Goal: Task Accomplishment & Management: Use online tool/utility

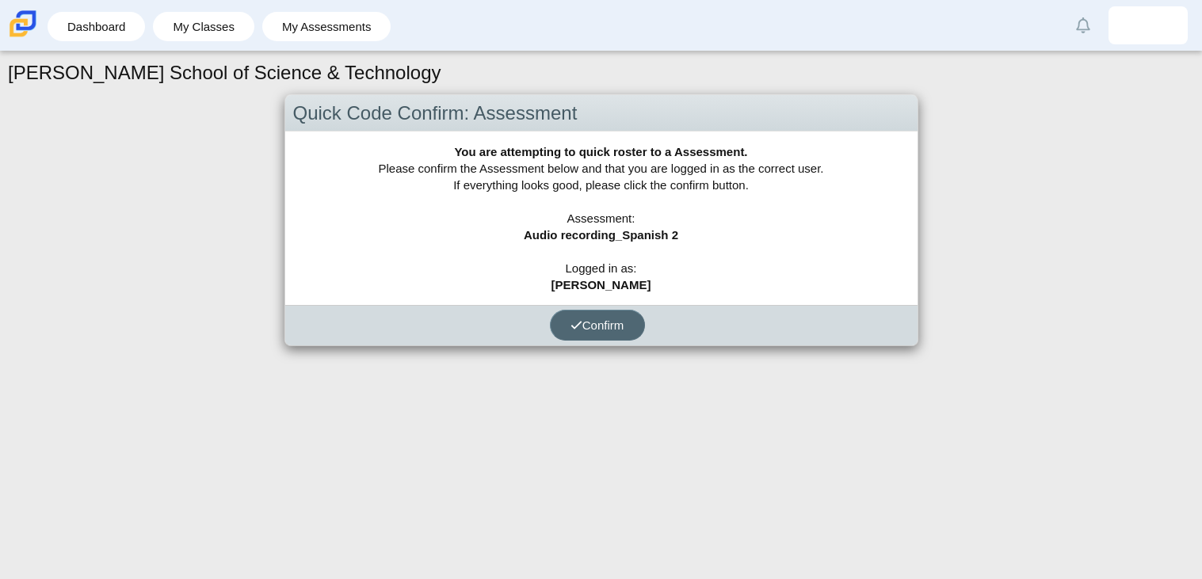
click at [598, 316] on button "Confirm" at bounding box center [597, 325] width 95 height 31
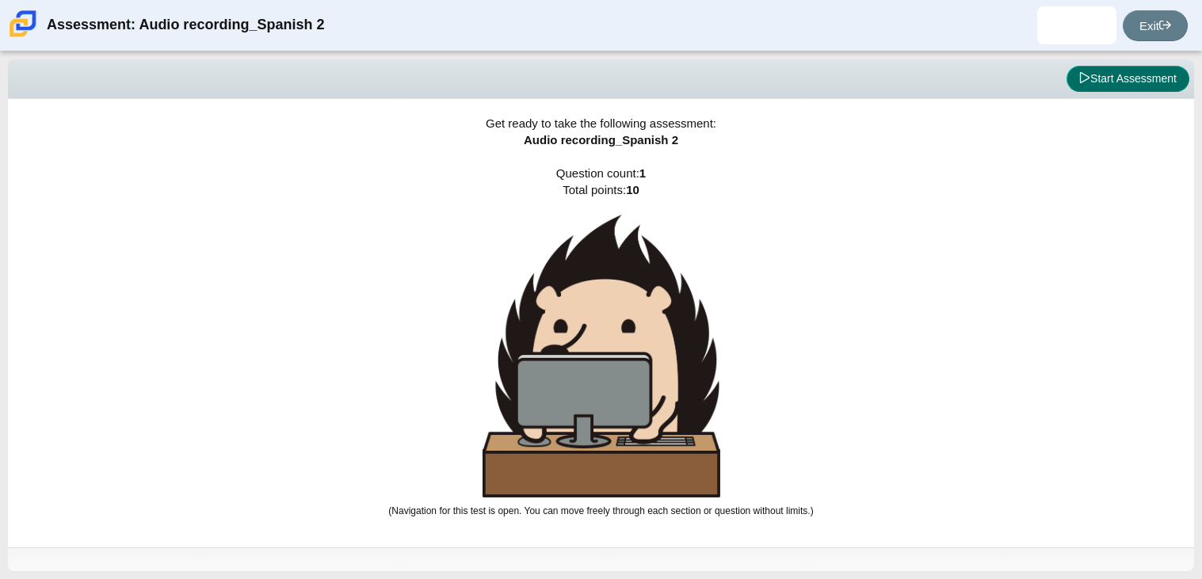
click at [1147, 79] on button "Start Assessment" at bounding box center [1128, 79] width 123 height 27
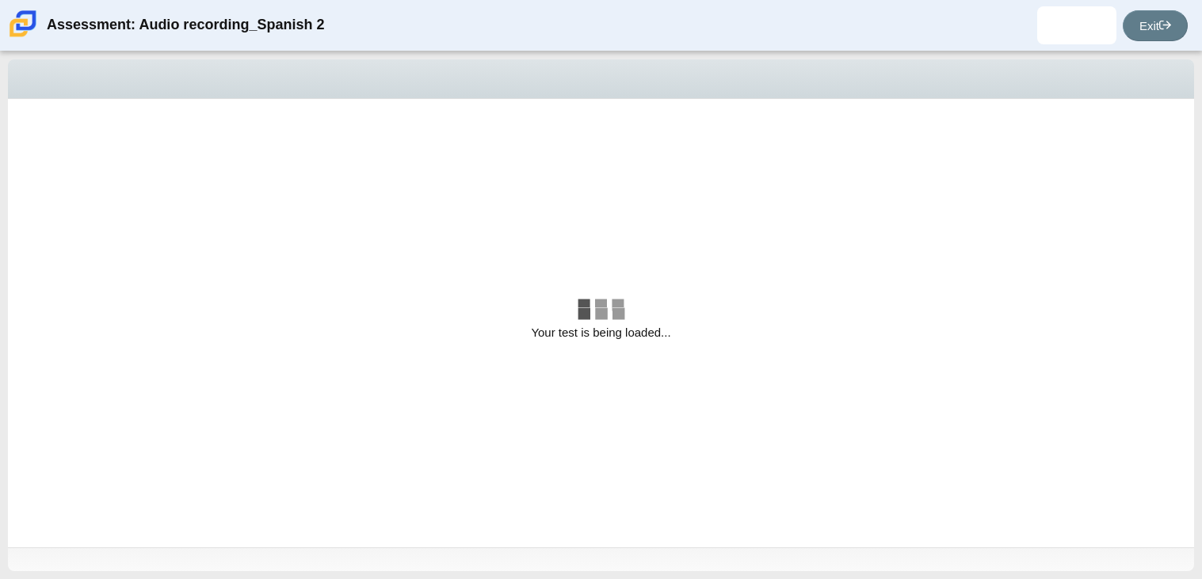
select select "629d6dd1-9675-4bc8-a65d-04cc20bcab32"
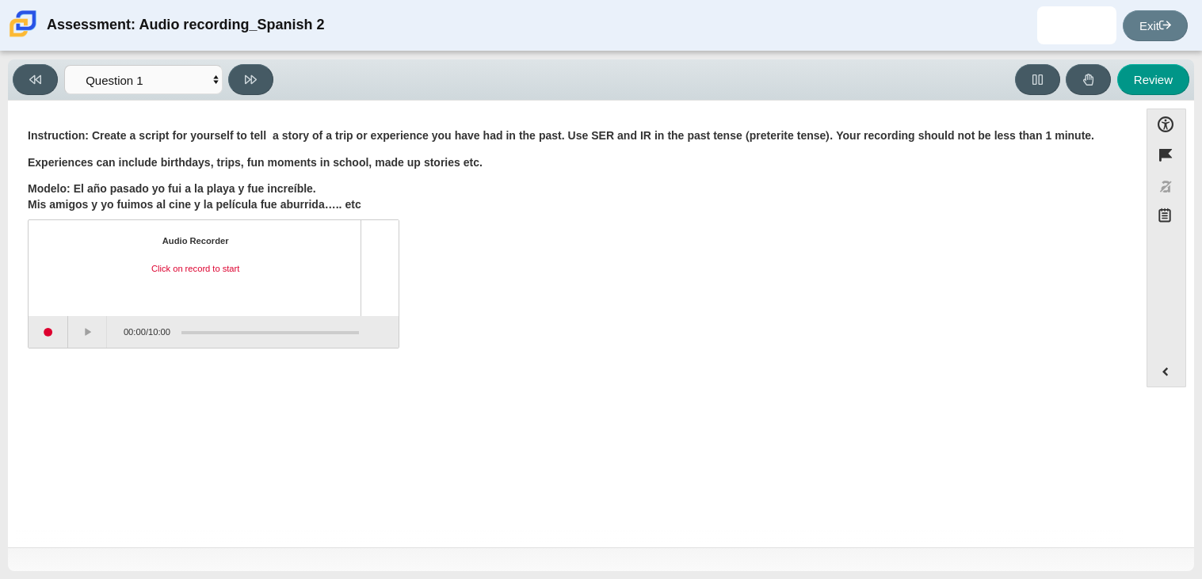
click at [182, 262] on div "Audio Recorder Click on record to start" at bounding box center [195, 268] width 305 height 67
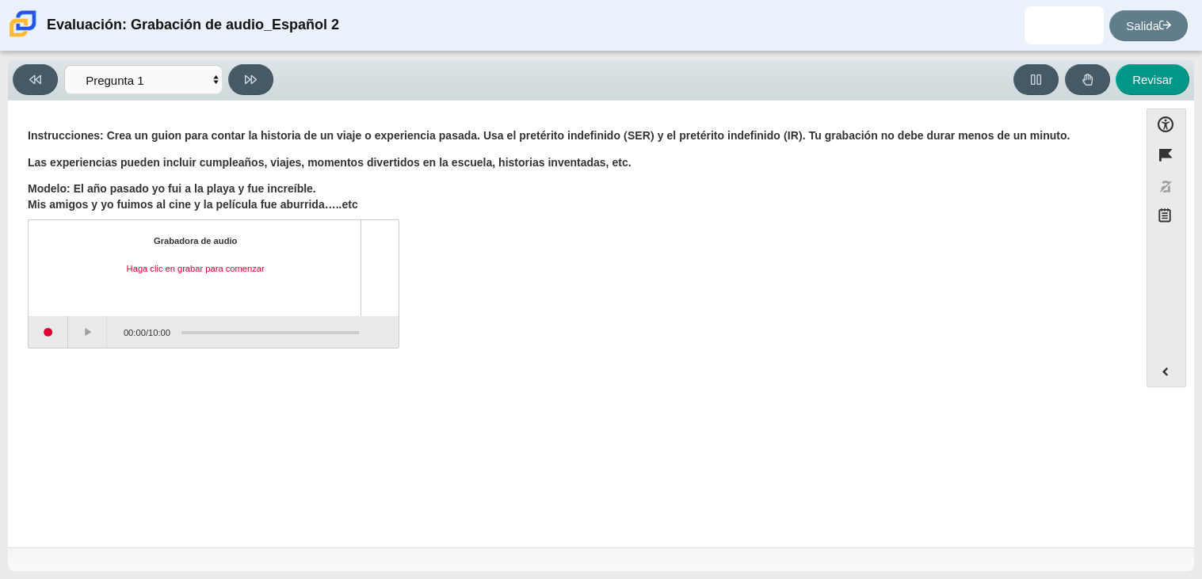
click at [238, 265] on font "Haga clic en grabar para comenzar" at bounding box center [196, 268] width 138 height 11
click at [209, 266] on font "Haga clic en grabar para comenzar" at bounding box center [196, 268] width 138 height 11
click at [216, 78] on select "Preguntas Pregunta 1 Revisar Respuestas de la revisión" at bounding box center [143, 79] width 159 height 29
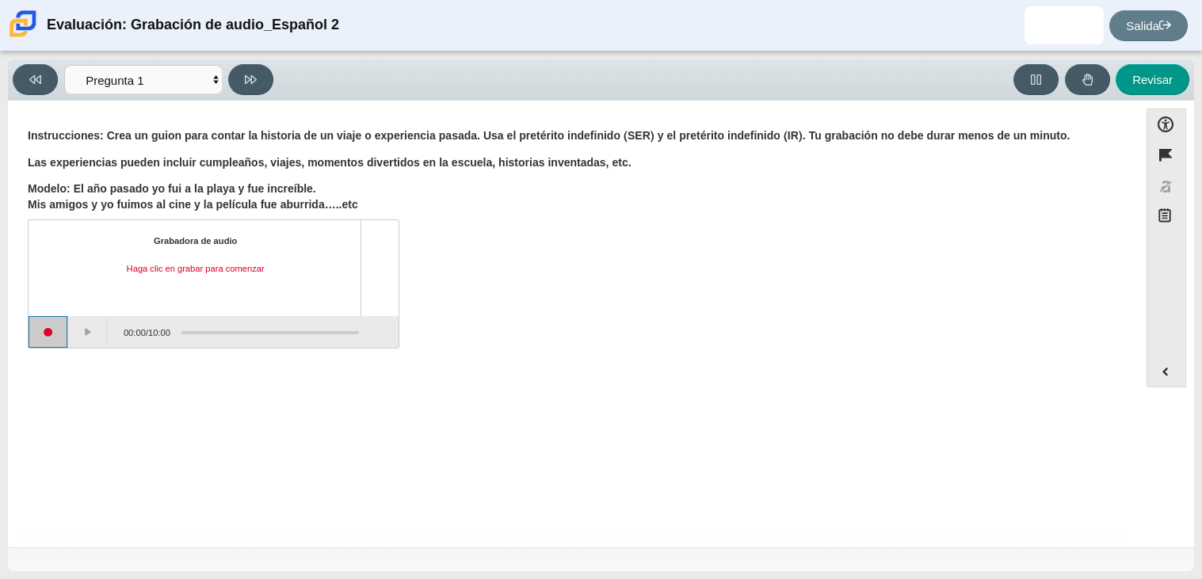
click at [52, 330] on button "Iniciar grabación" at bounding box center [49, 332] width 40 height 32
click at [80, 327] on button "Pause" at bounding box center [90, 332] width 40 height 32
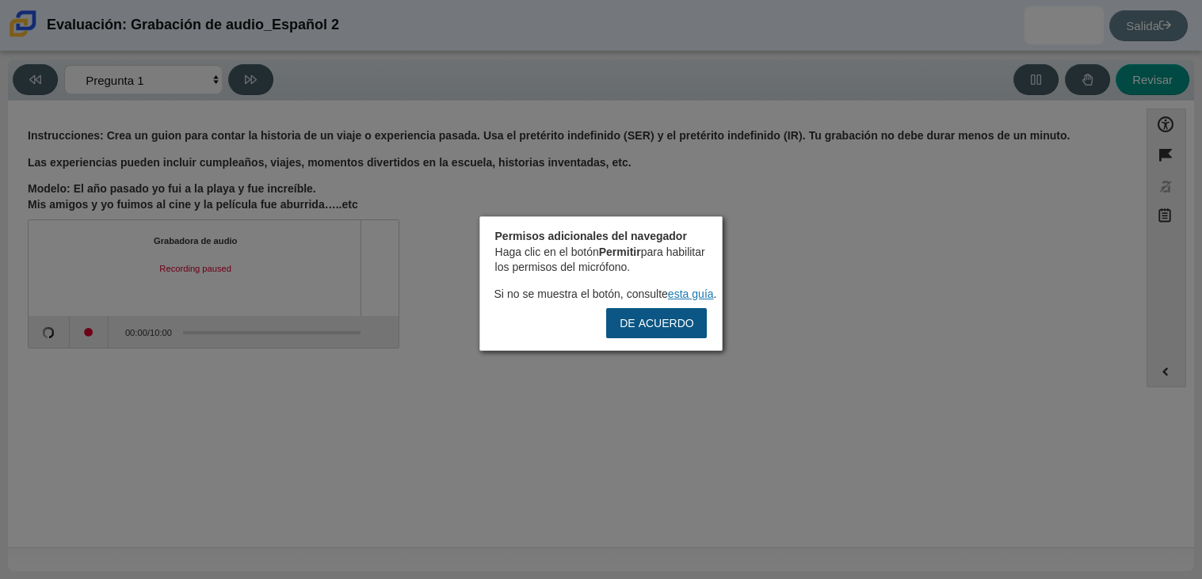
drag, startPoint x: 677, startPoint y: 338, endPoint x: 678, endPoint y: 323, distance: 14.3
click at [678, 323] on button "DE ACUERDO" at bounding box center [656, 323] width 101 height 30
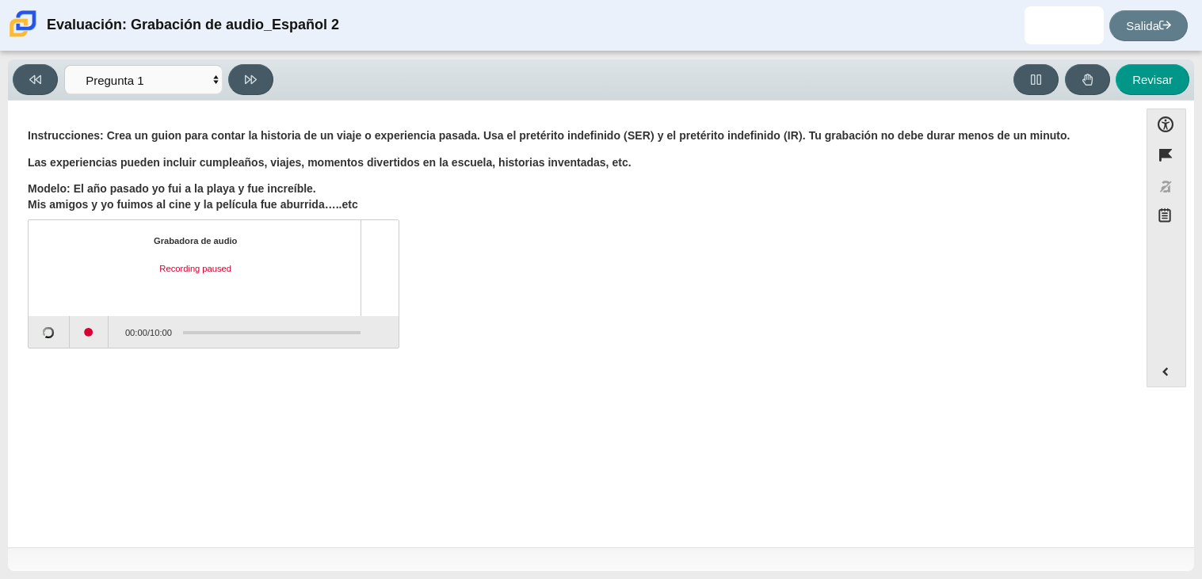
click at [678, 323] on div "Grabadora de audio Recording paused 00:00 / 10:00" at bounding box center [573, 286] width 1091 height 124
click at [88, 332] on button "Continue recording" at bounding box center [88, 332] width 40 height 32
click at [48, 336] on button "Stop recording" at bounding box center [49, 332] width 40 height 32
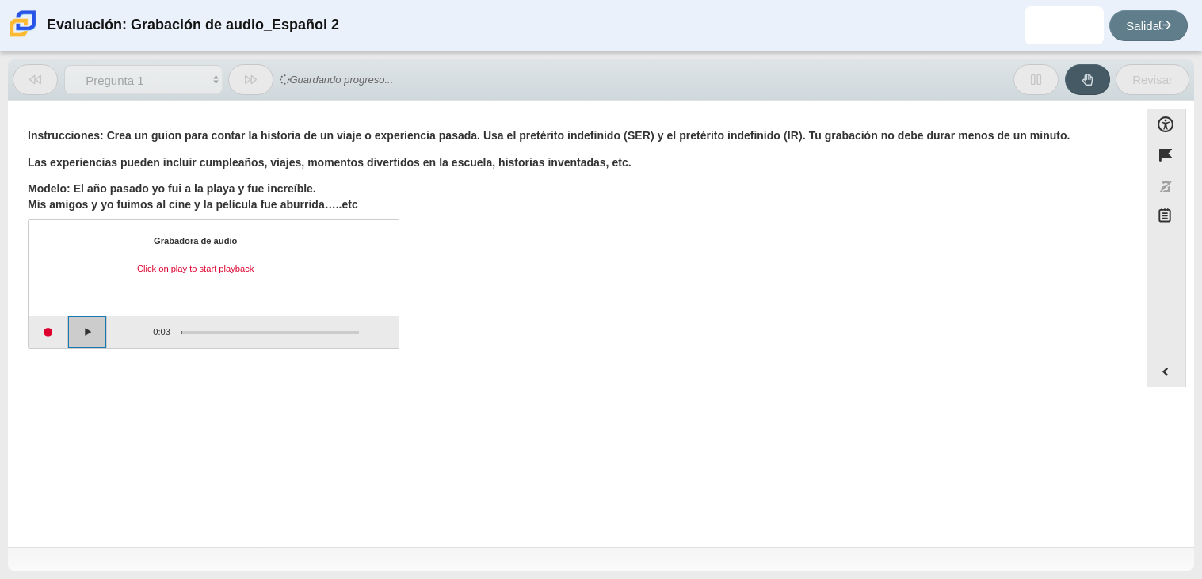
click at [94, 331] on button "Play" at bounding box center [88, 332] width 40 height 32
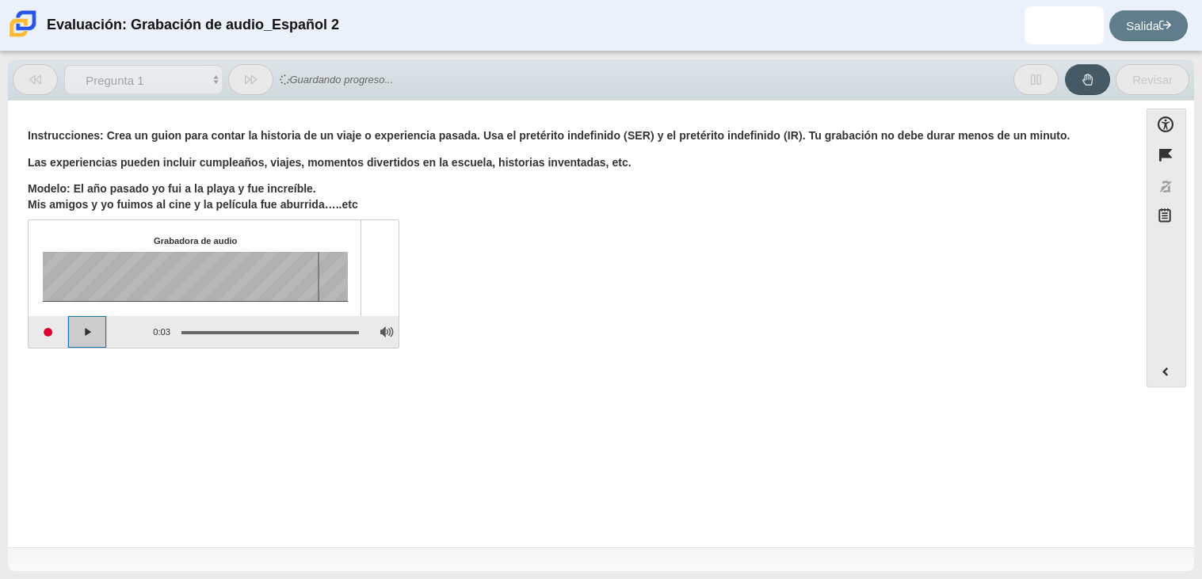
click at [91, 335] on button "Play" at bounding box center [88, 332] width 40 height 32
click at [51, 331] on button "Start recording" at bounding box center [49, 332] width 40 height 32
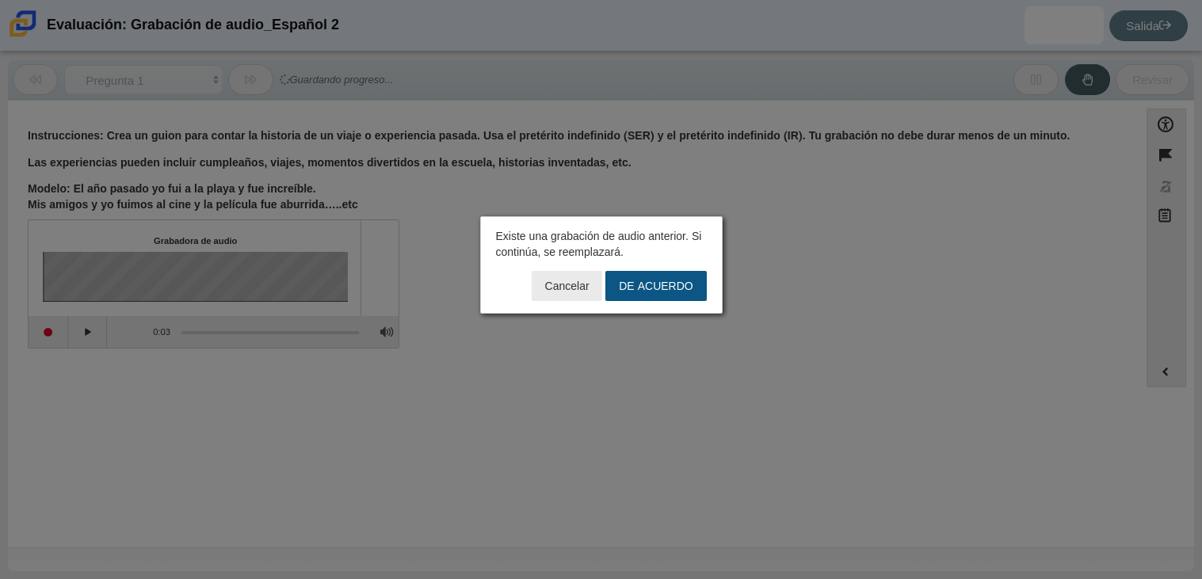
click at [656, 281] on font "DE ACUERDO" at bounding box center [656, 286] width 74 height 14
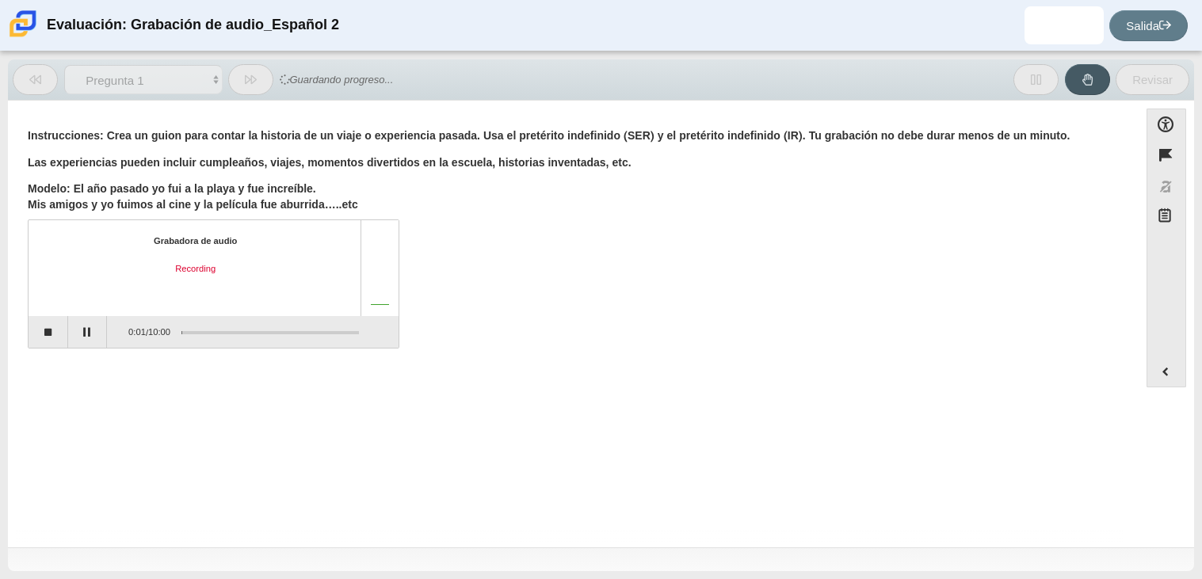
click at [48, 312] on div "Grabadora de audio Recording" at bounding box center [214, 267] width 370 height 95
click at [50, 324] on button "Stop recording" at bounding box center [49, 332] width 40 height 32
click at [100, 330] on button "Play" at bounding box center [88, 332] width 40 height 32
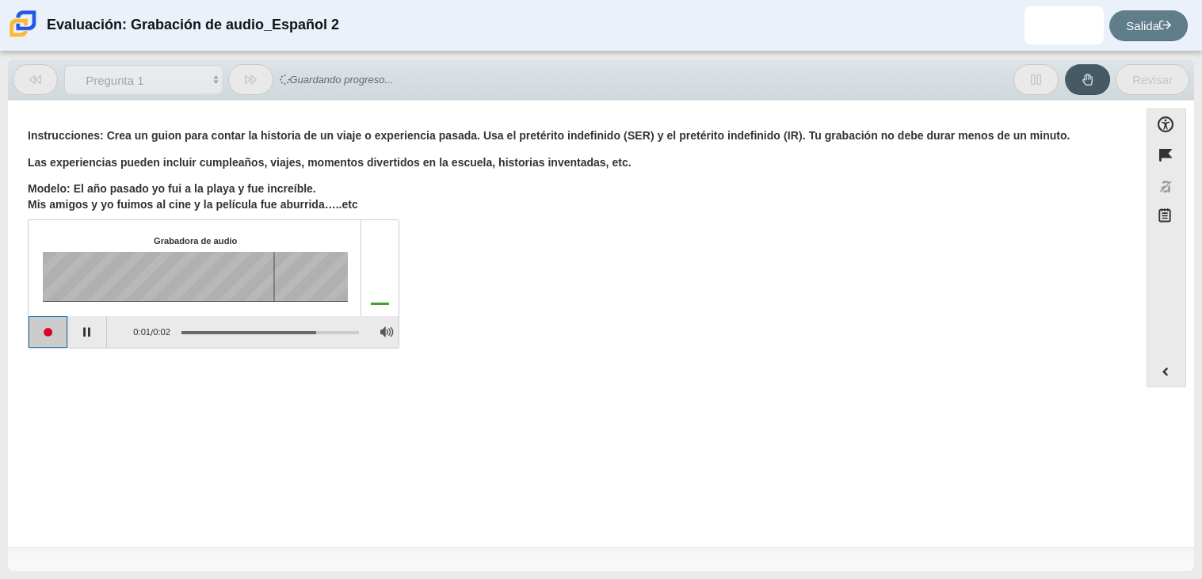
click at [58, 322] on button "Start recording" at bounding box center [49, 332] width 40 height 32
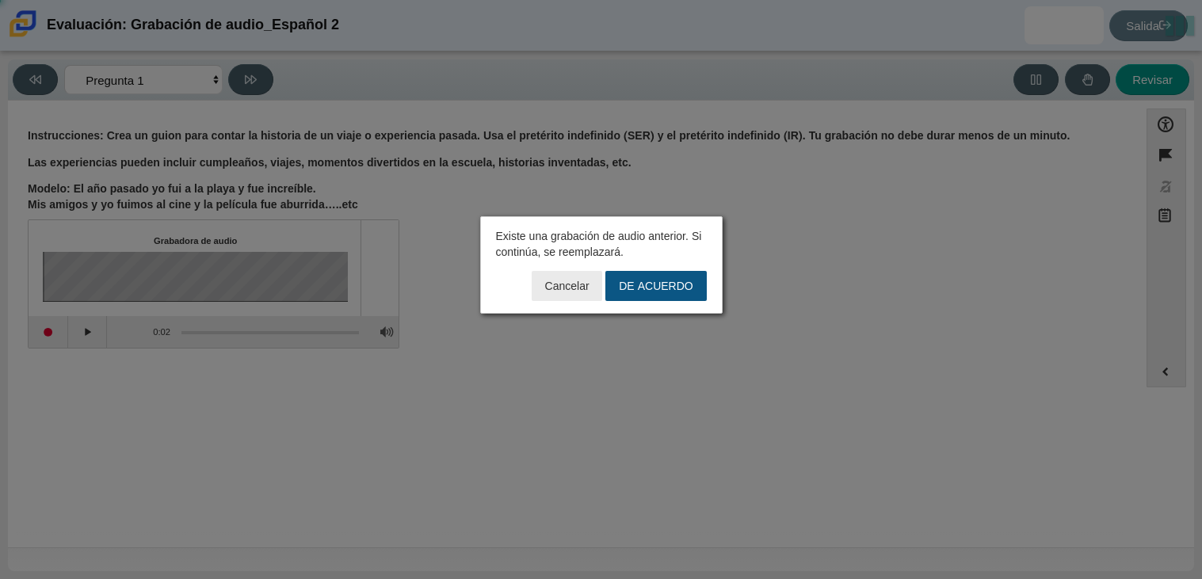
click at [650, 279] on font "DE ACUERDO" at bounding box center [656, 286] width 74 height 14
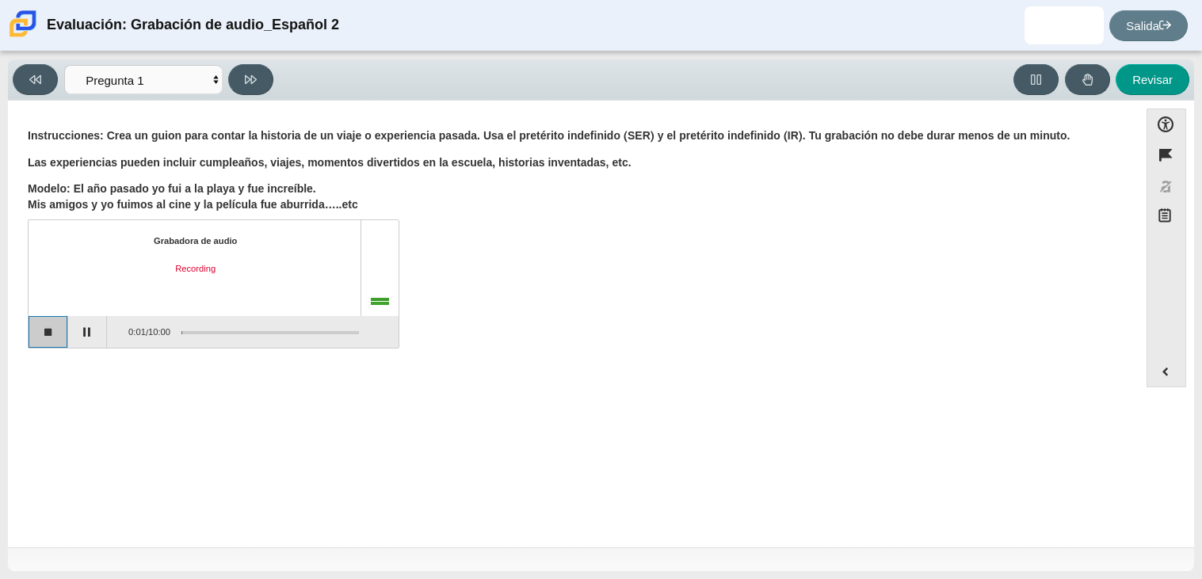
click at [47, 338] on button "Stop recording" at bounding box center [49, 332] width 40 height 32
click at [62, 331] on button "Start recording" at bounding box center [49, 332] width 40 height 32
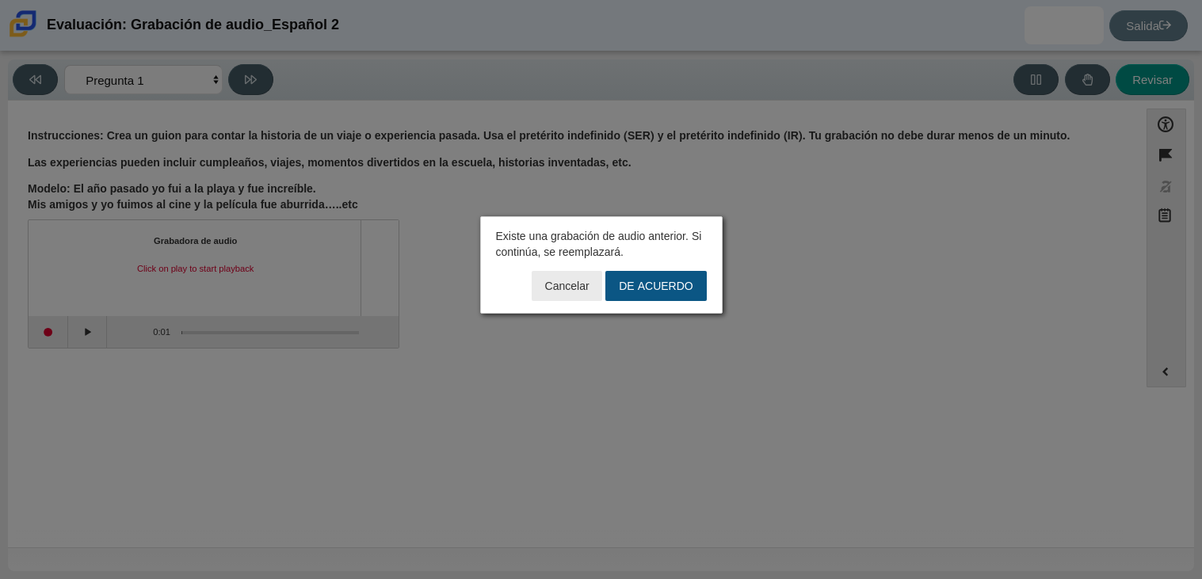
click at [625, 295] on button "DE ACUERDO" at bounding box center [656, 286] width 101 height 30
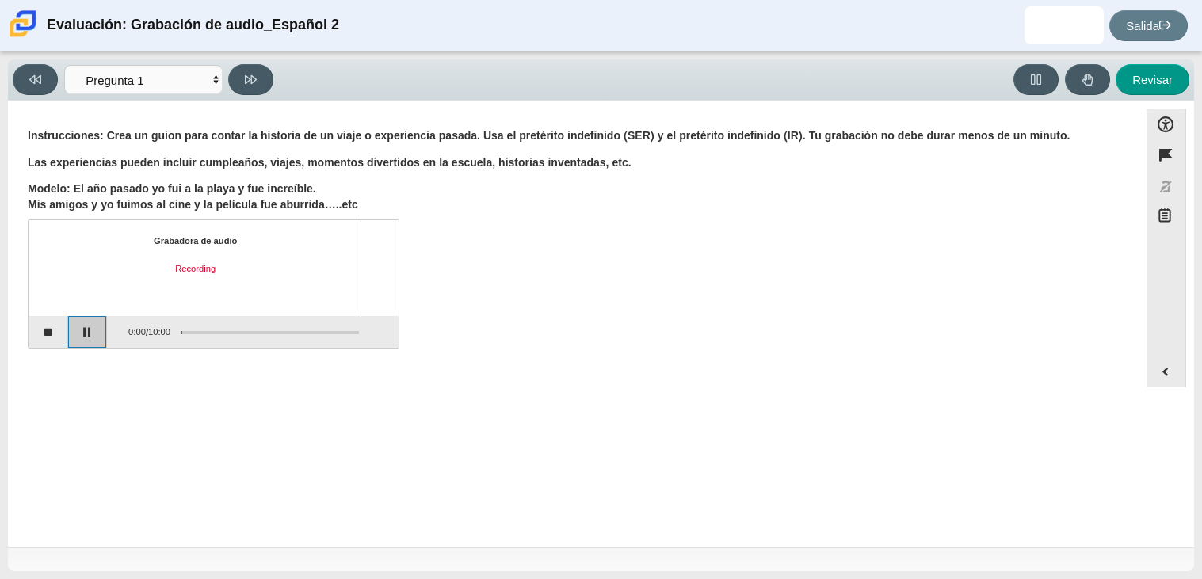
click at [86, 328] on button "Pause" at bounding box center [88, 332] width 40 height 32
click at [78, 331] on button "Continue recording" at bounding box center [88, 332] width 40 height 32
click at [49, 334] on button "Stop recording" at bounding box center [49, 332] width 40 height 32
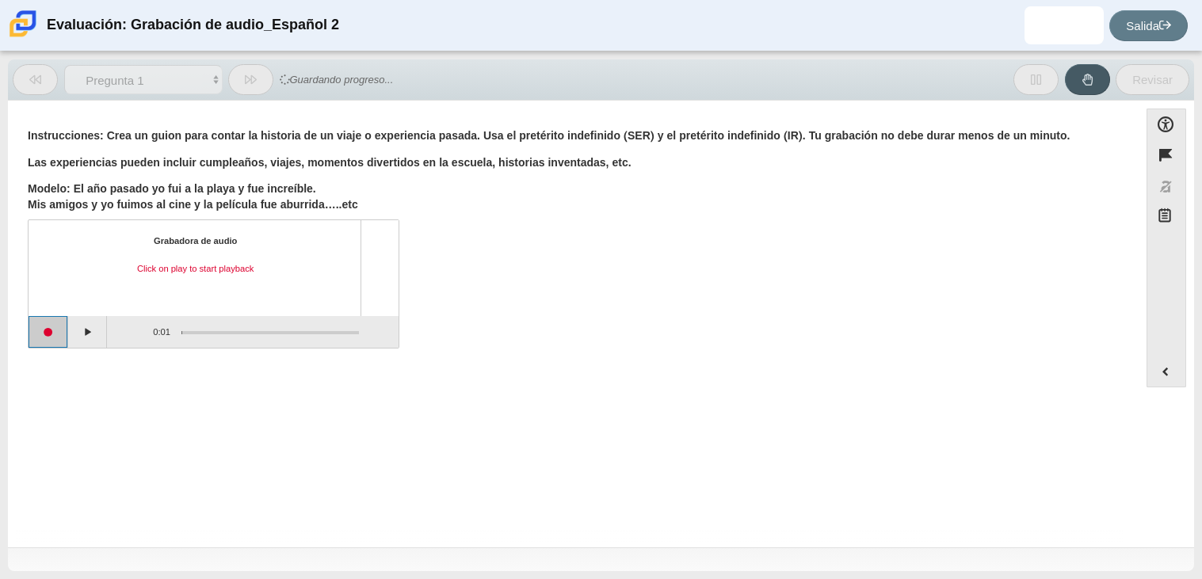
click at [49, 334] on button "Start recording" at bounding box center [49, 332] width 40 height 32
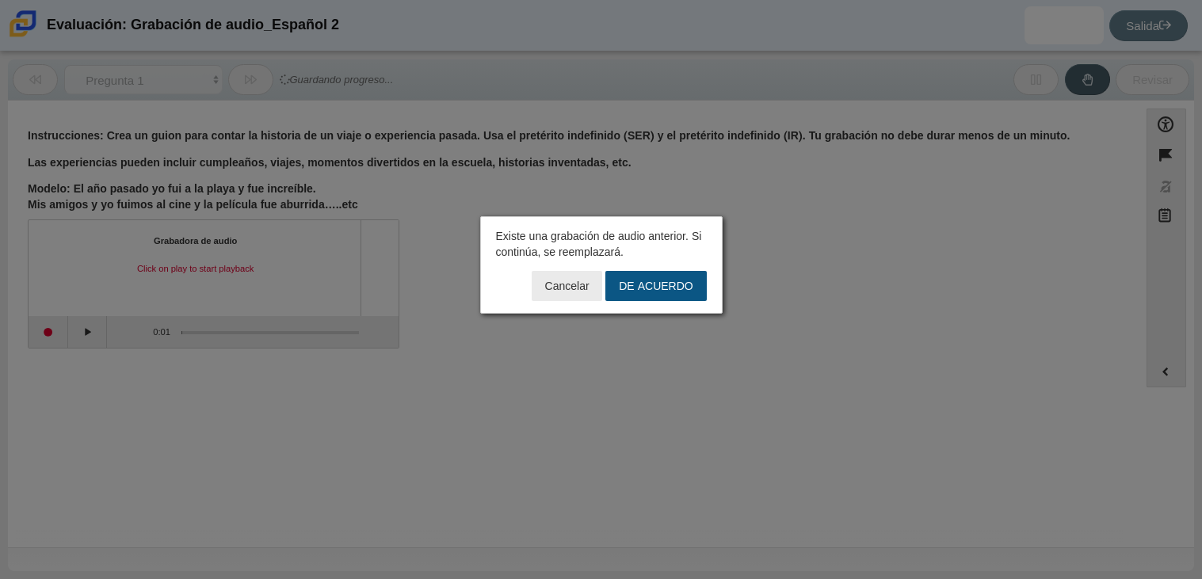
click at [650, 293] on button "DE ACUERDO" at bounding box center [656, 286] width 101 height 30
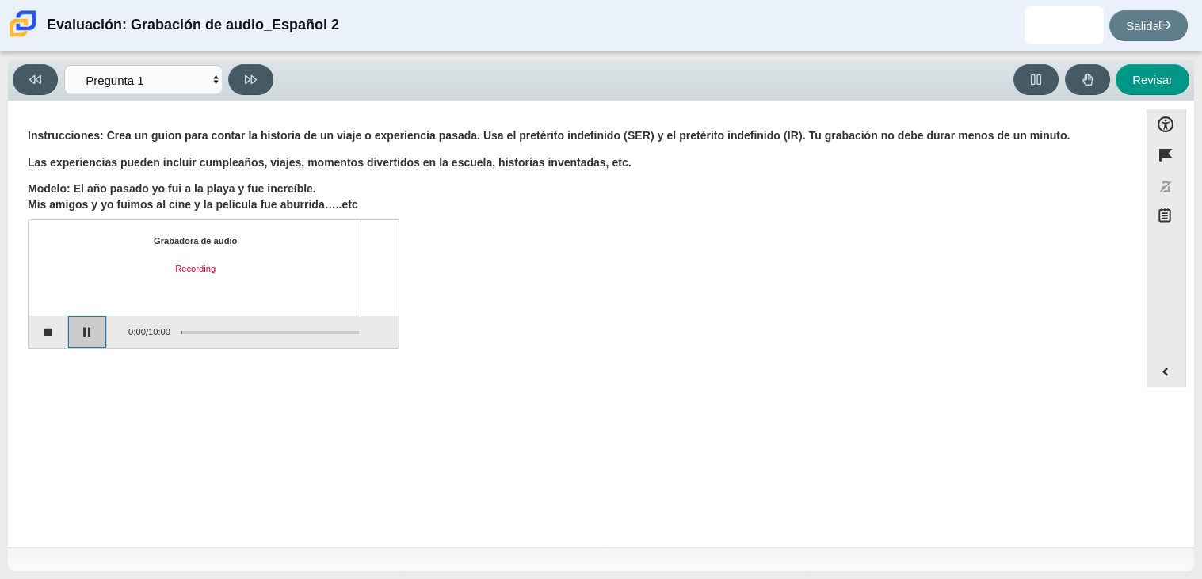
click at [80, 341] on button "Pause" at bounding box center [88, 332] width 40 height 32
click at [222, 235] on font "Grabadora de audio" at bounding box center [195, 240] width 83 height 11
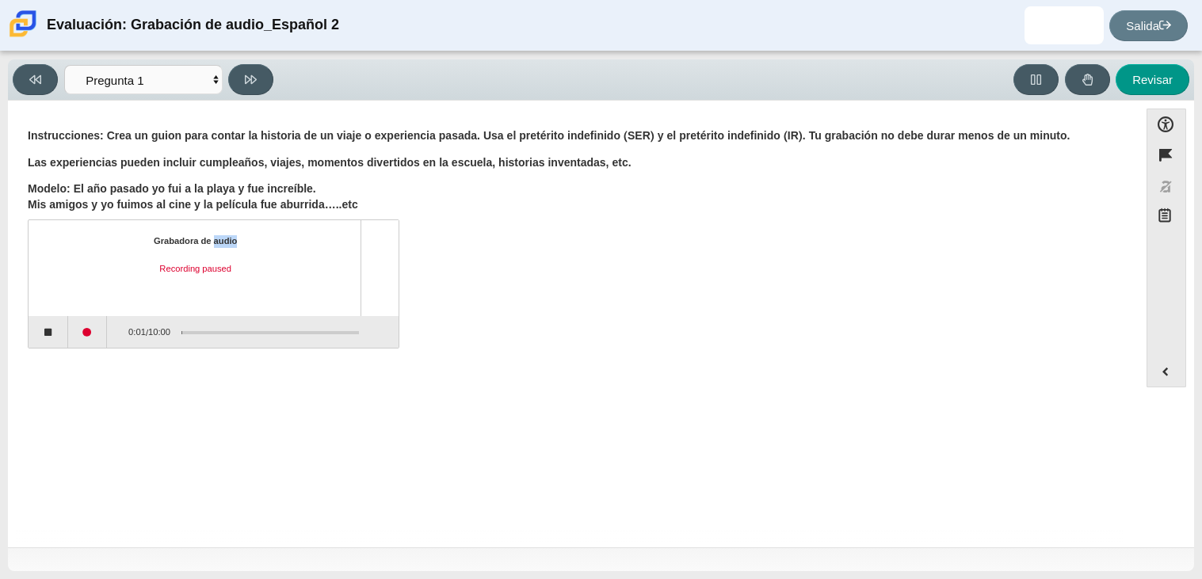
click at [222, 235] on font "Grabadora de audio" at bounding box center [195, 240] width 83 height 11
click at [53, 336] on button "Stop recording" at bounding box center [49, 332] width 40 height 32
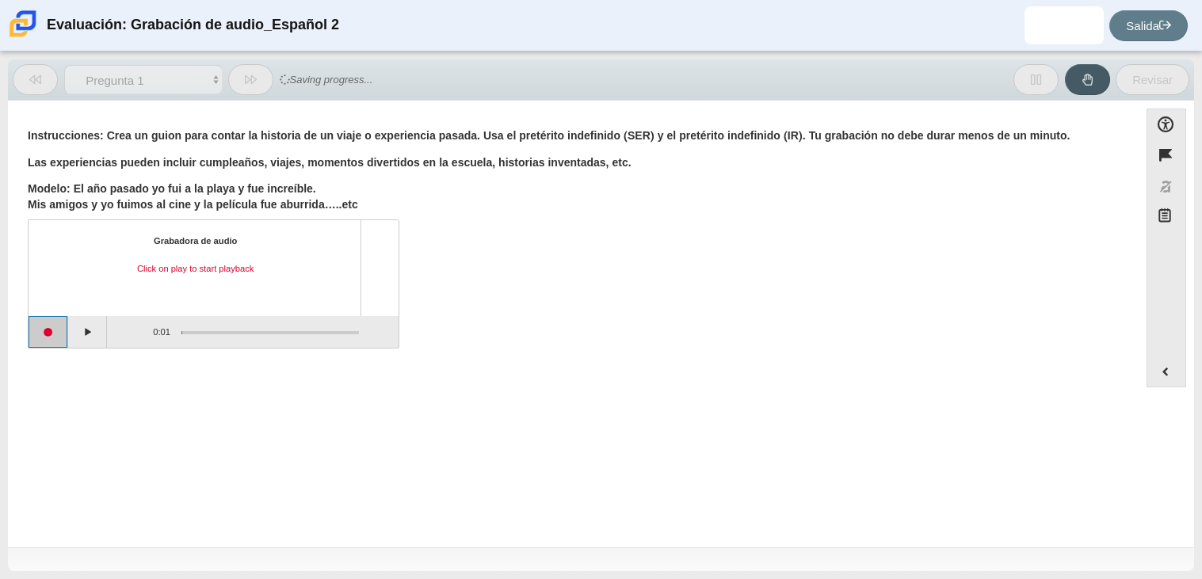
click at [53, 336] on button "Start recording" at bounding box center [49, 332] width 40 height 32
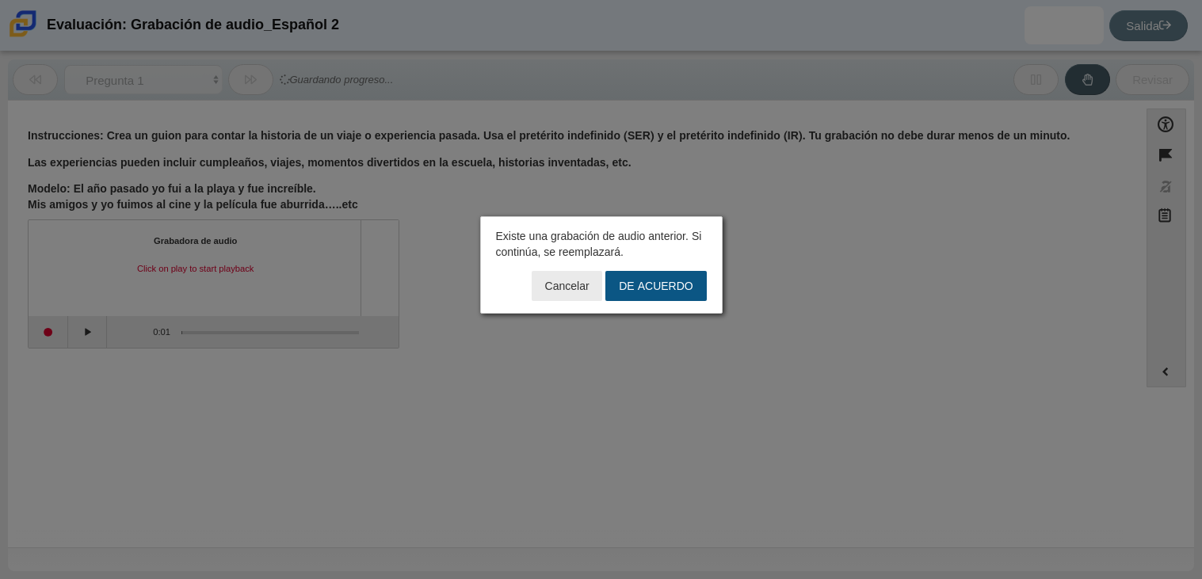
click at [625, 279] on font "DE ACUERDO" at bounding box center [656, 286] width 74 height 14
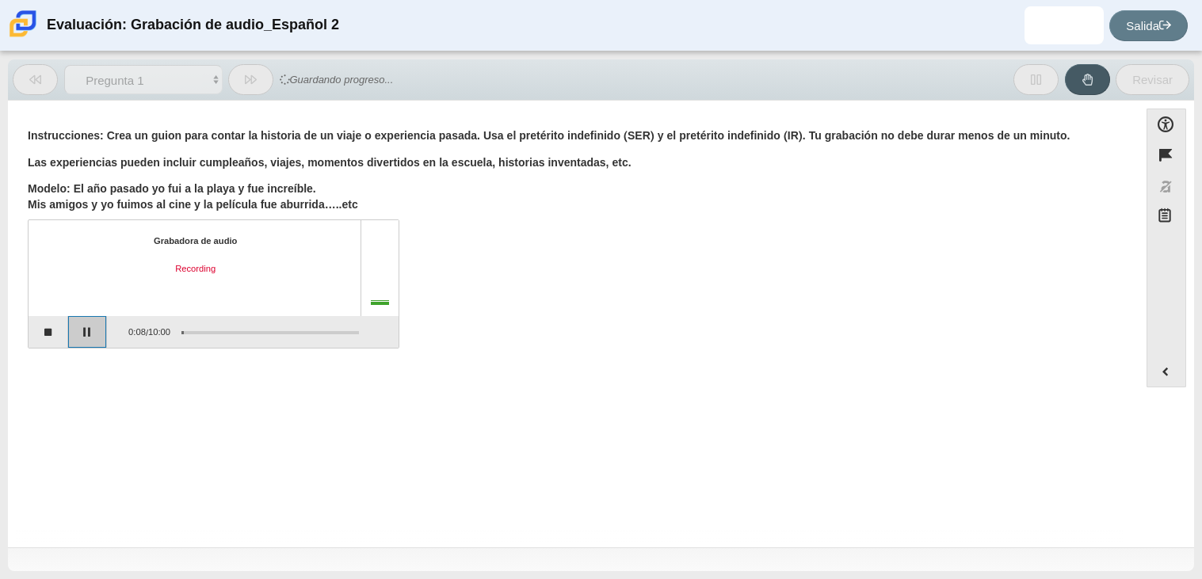
click at [87, 326] on button "Pause" at bounding box center [88, 332] width 40 height 32
click at [84, 335] on button "Continue recording" at bounding box center [88, 332] width 40 height 32
click at [84, 335] on button "Pause" at bounding box center [88, 332] width 40 height 32
click at [57, 334] on button "Stop recording" at bounding box center [49, 332] width 40 height 32
click at [87, 336] on button "Play" at bounding box center [88, 332] width 40 height 32
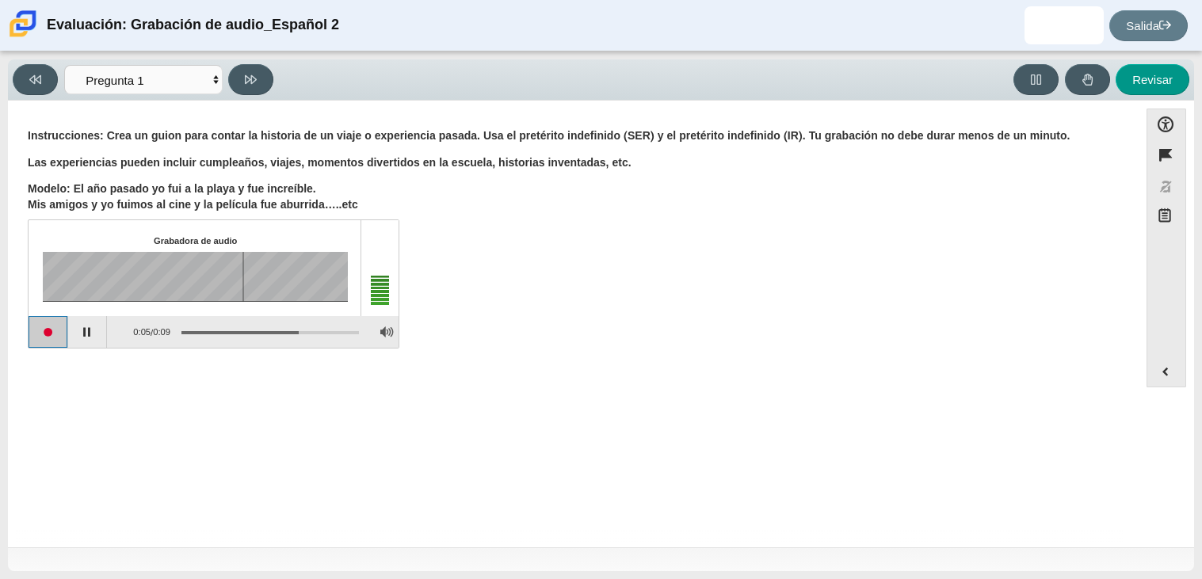
click at [51, 331] on button "Start recording" at bounding box center [49, 332] width 40 height 32
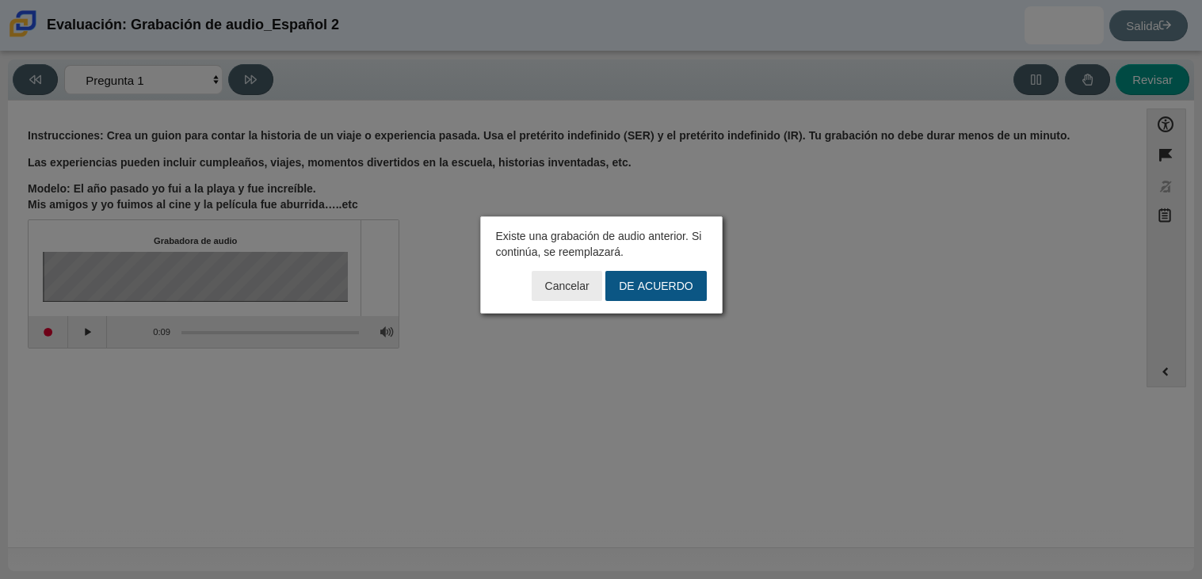
click at [661, 292] on button "DE ACUERDO" at bounding box center [656, 286] width 101 height 30
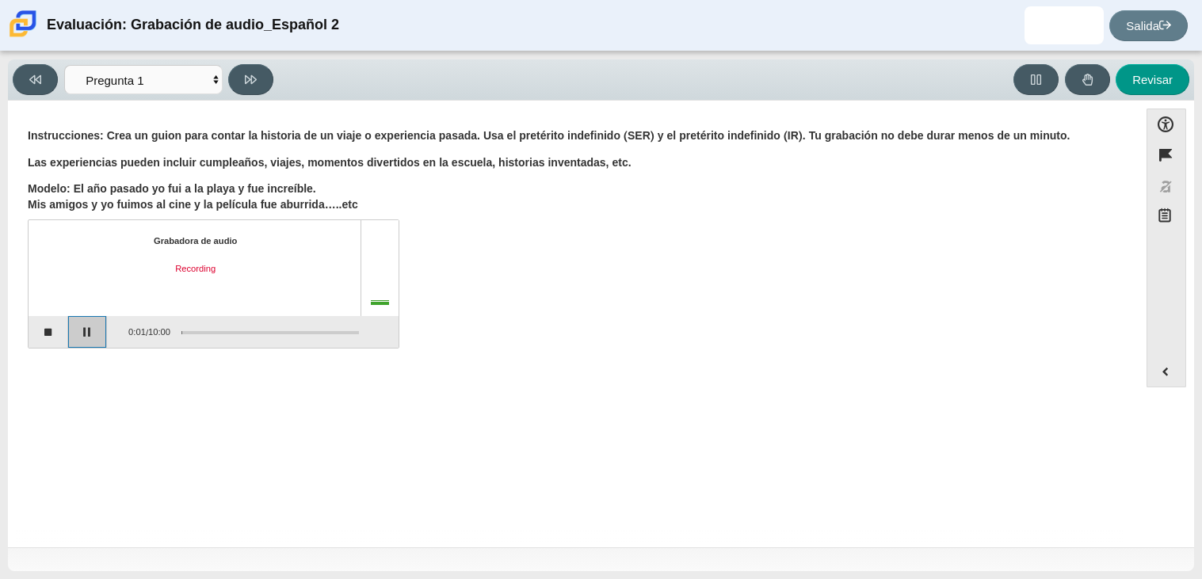
click at [80, 338] on button "Pause" at bounding box center [88, 332] width 40 height 32
click at [85, 332] on button "Continue recording" at bounding box center [88, 332] width 40 height 32
click at [68, 330] on button "Pause" at bounding box center [88, 332] width 40 height 32
click at [53, 334] on button "Stop recording" at bounding box center [49, 332] width 40 height 32
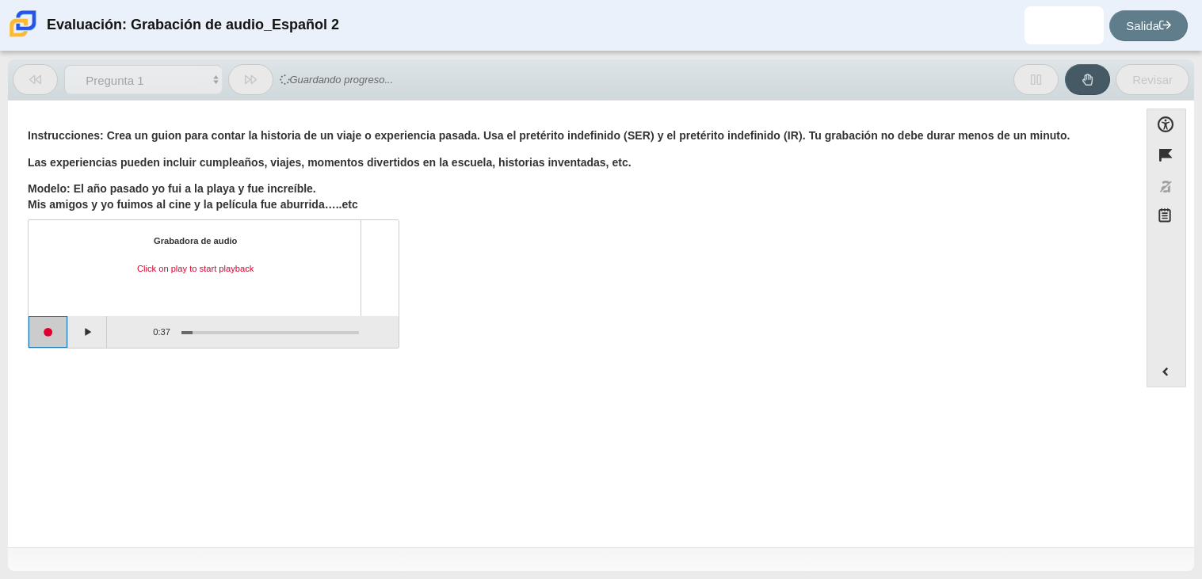
click at [50, 332] on button "Start recording" at bounding box center [49, 332] width 40 height 32
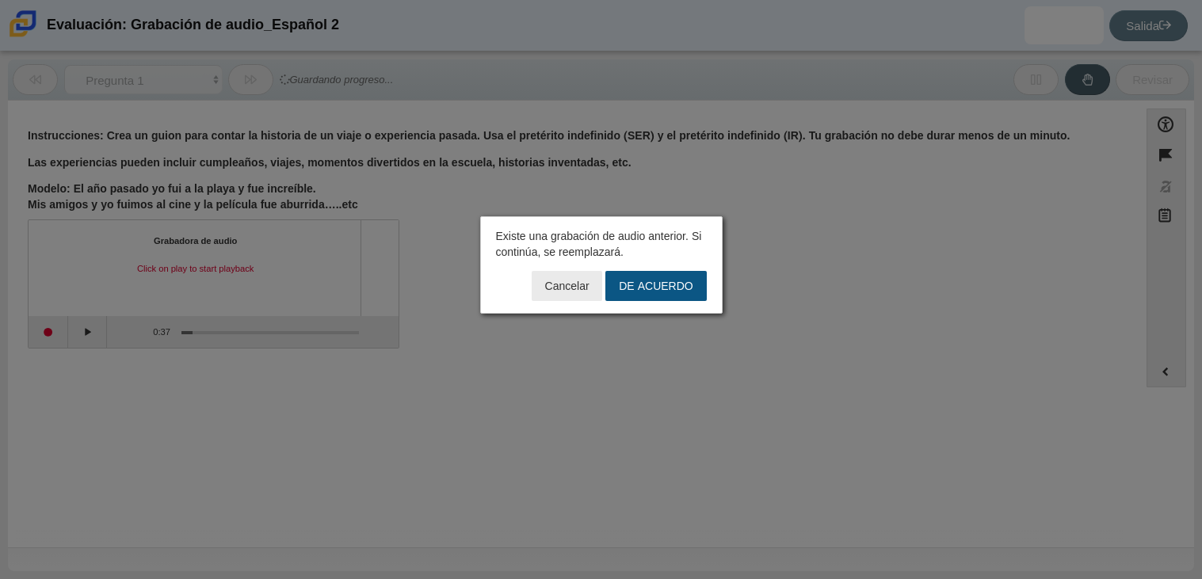
click at [610, 290] on button "DE ACUERDO" at bounding box center [656, 286] width 101 height 30
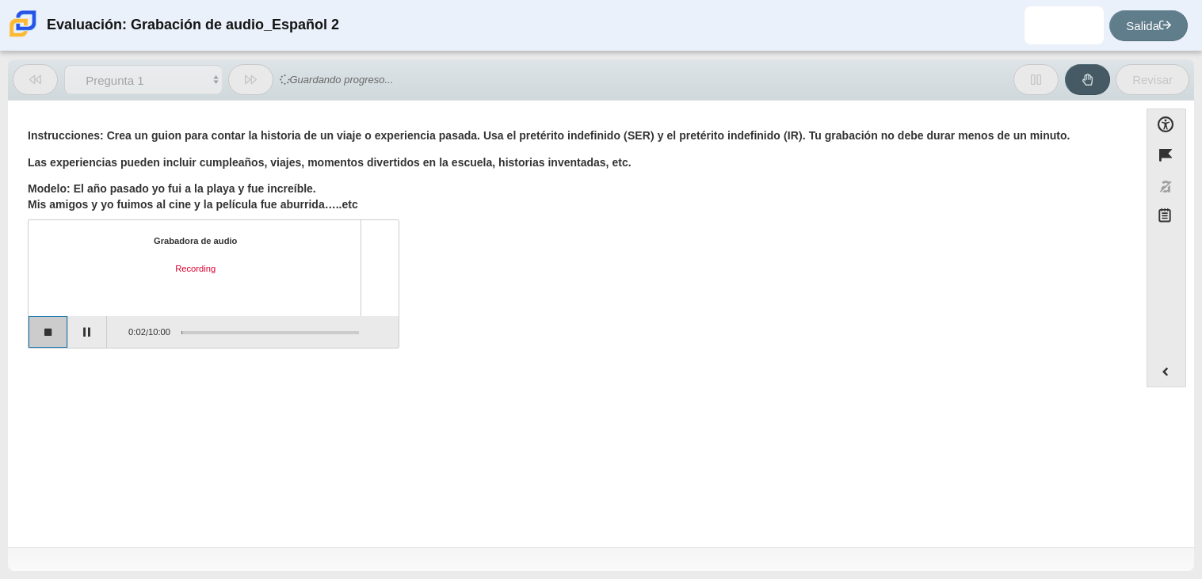
click at [40, 334] on button "Stop recording" at bounding box center [49, 332] width 40 height 32
click at [52, 331] on button "Start recording" at bounding box center [49, 332] width 40 height 32
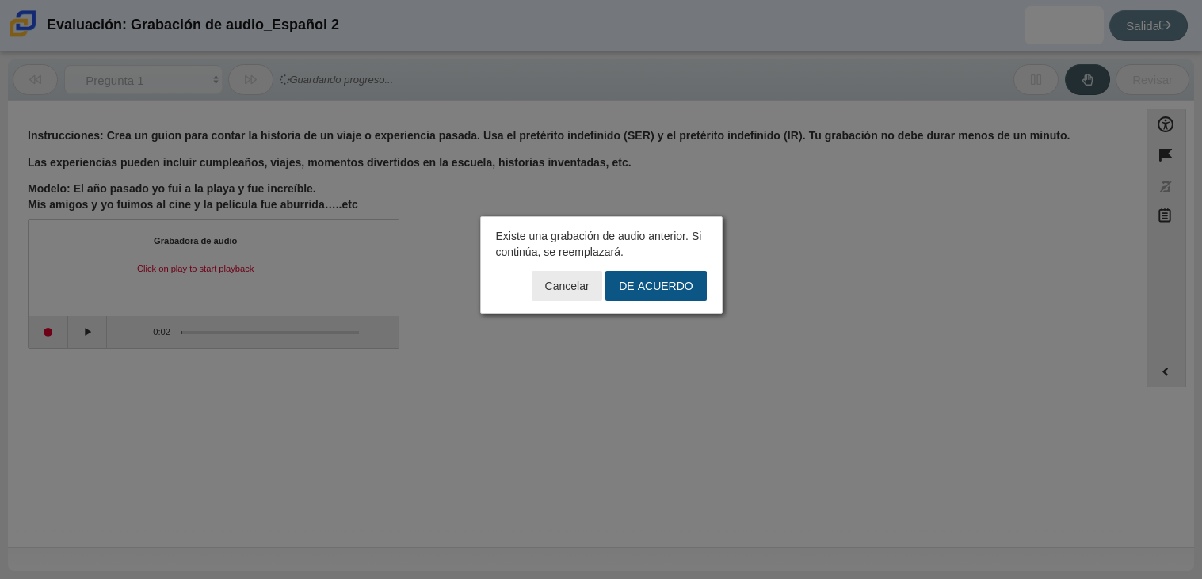
click at [644, 281] on font "DE ACUERDO" at bounding box center [656, 286] width 74 height 14
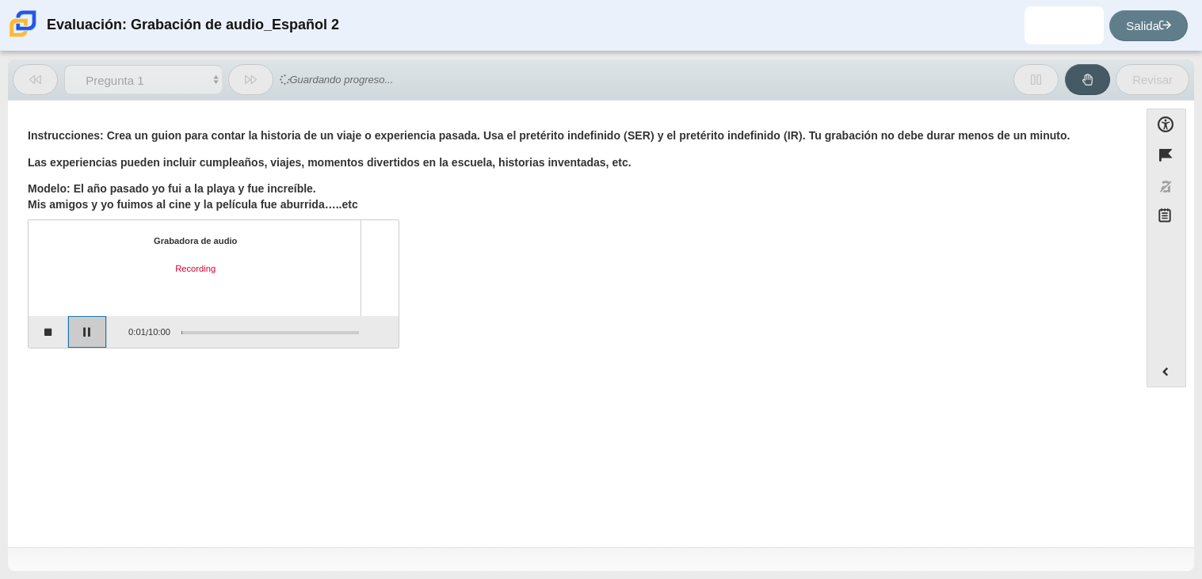
click at [86, 333] on button "Pause" at bounding box center [88, 332] width 40 height 32
click at [89, 344] on button "Continue recording" at bounding box center [88, 332] width 40 height 32
click at [36, 334] on button "Stop recording" at bounding box center [49, 332] width 40 height 32
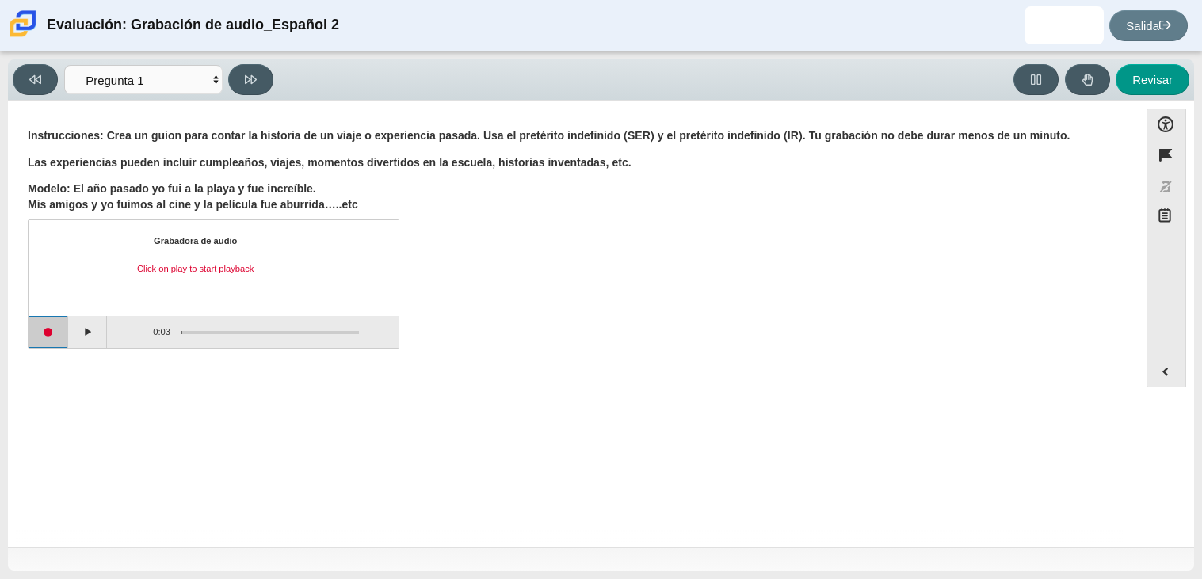
click at [40, 327] on button "Start recording" at bounding box center [49, 332] width 40 height 32
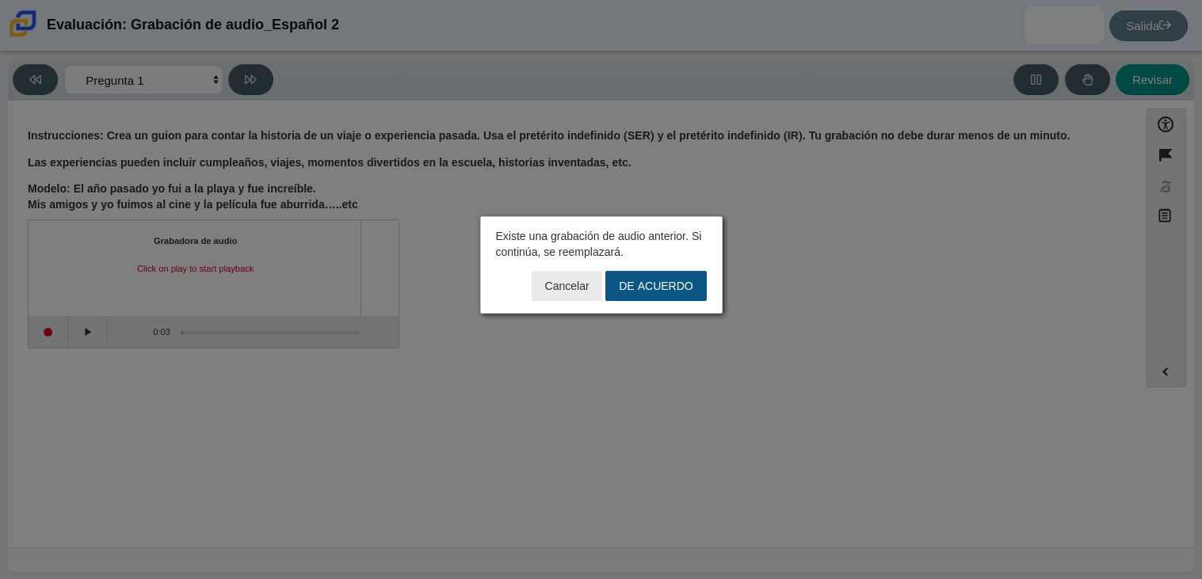
click at [652, 284] on font "DE ACUERDO" at bounding box center [656, 286] width 74 height 14
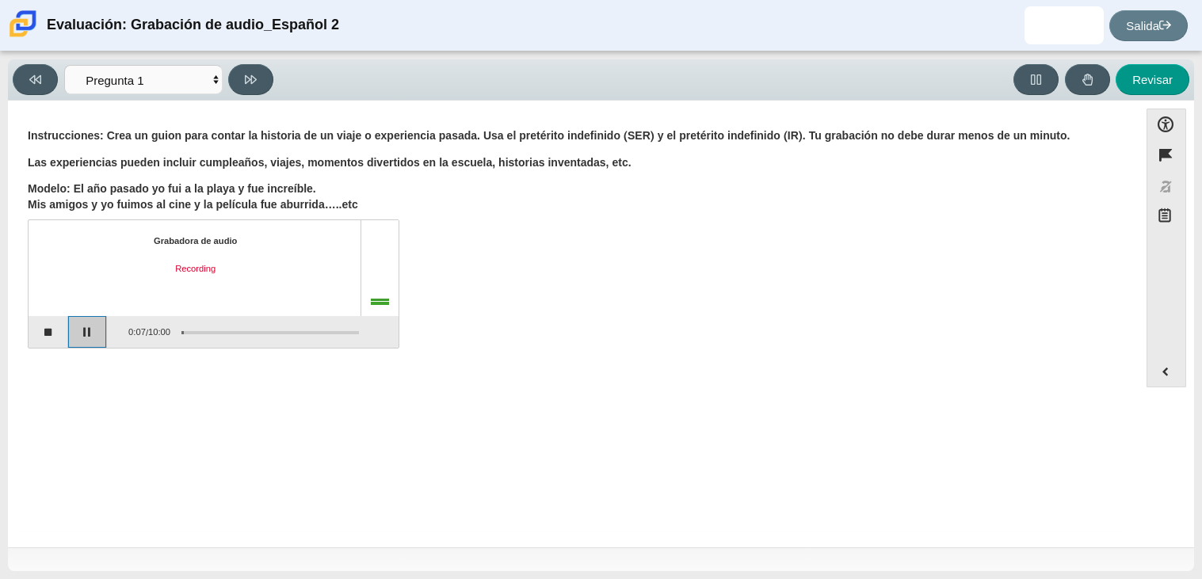
click at [80, 327] on button "Pause" at bounding box center [88, 332] width 40 height 32
click at [25, 342] on div "Pregunta Instrucciones: Crea un guion para contar la historia de un viaje o exp…" at bounding box center [573, 241] width 1115 height 234
click at [60, 338] on button "Stop recording" at bounding box center [49, 332] width 40 height 32
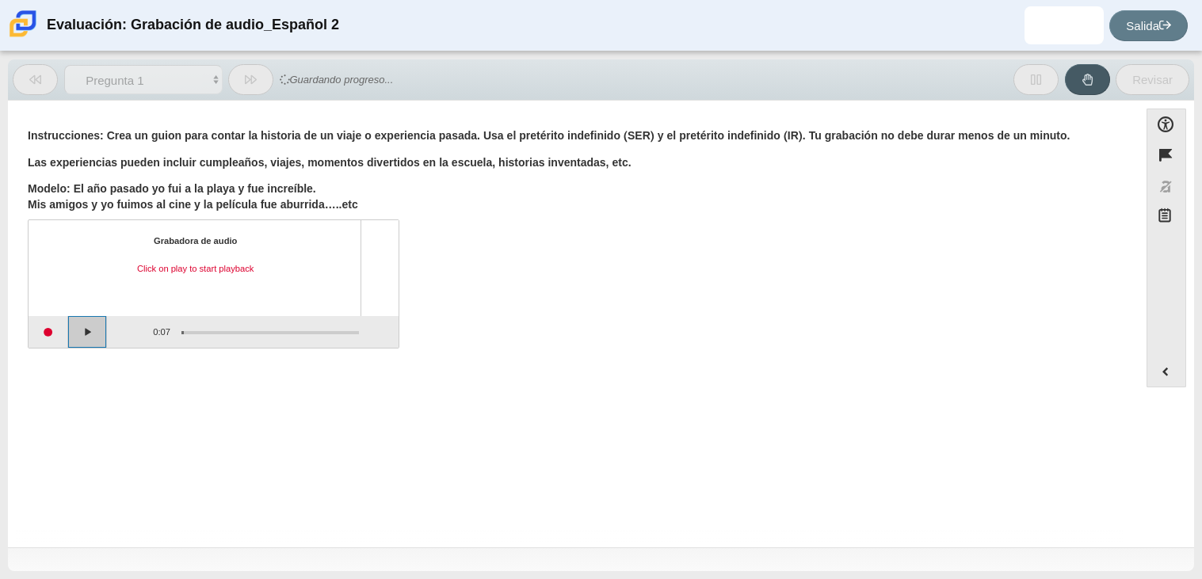
click at [83, 335] on button "Play" at bounding box center [88, 332] width 40 height 32
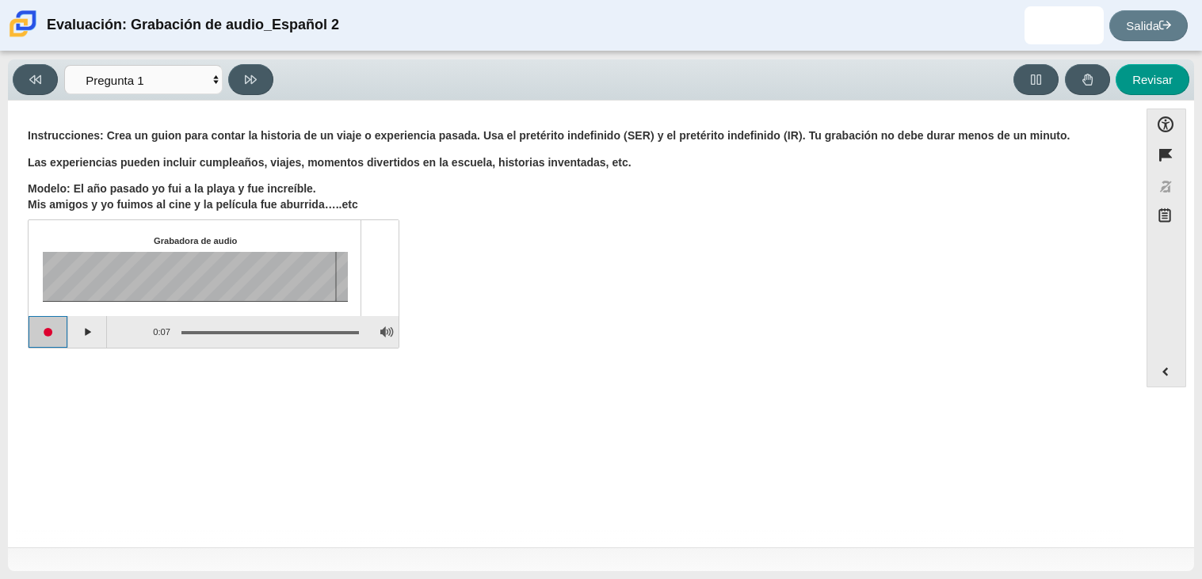
click at [51, 334] on button "Start recording" at bounding box center [49, 332] width 40 height 32
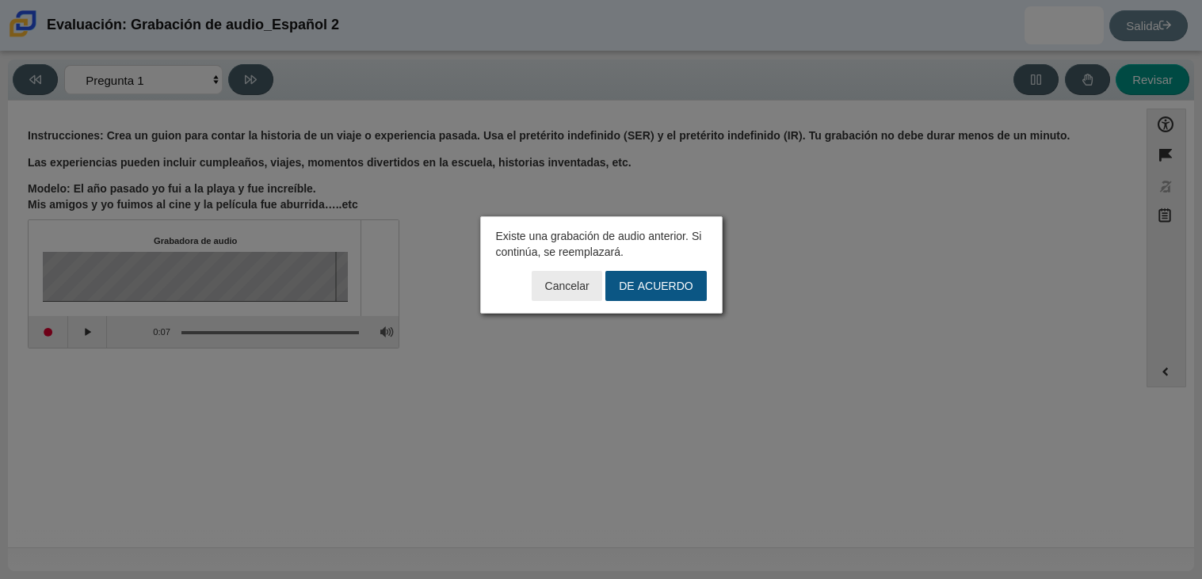
click at [673, 281] on font "DE ACUERDO" at bounding box center [656, 286] width 74 height 14
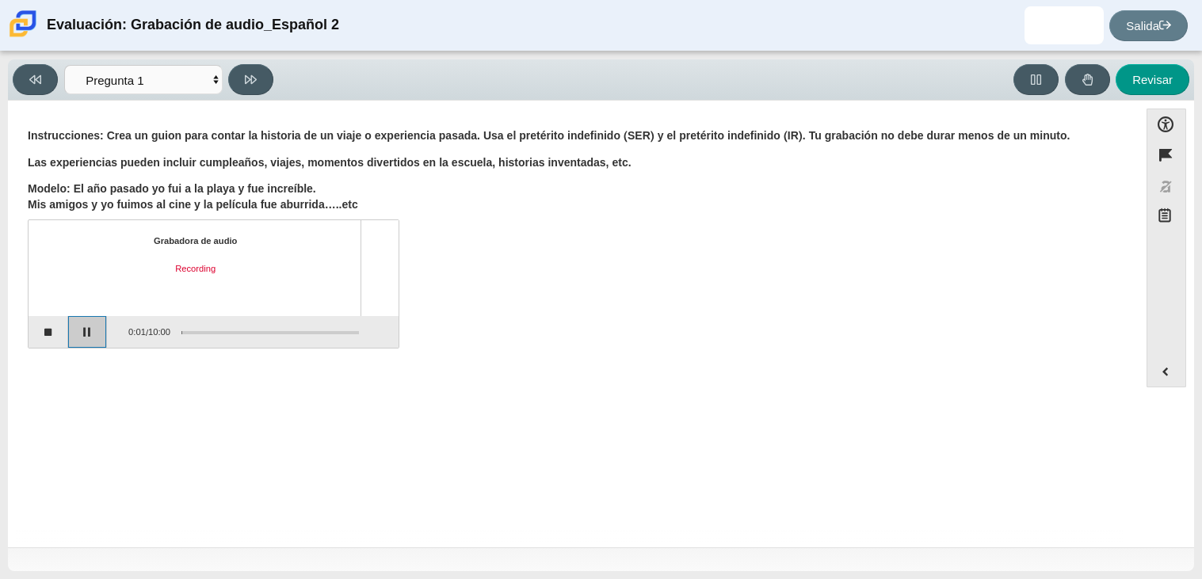
click at [97, 328] on button "Pause" at bounding box center [88, 332] width 40 height 32
click at [49, 334] on button "Stop recording" at bounding box center [49, 332] width 40 height 32
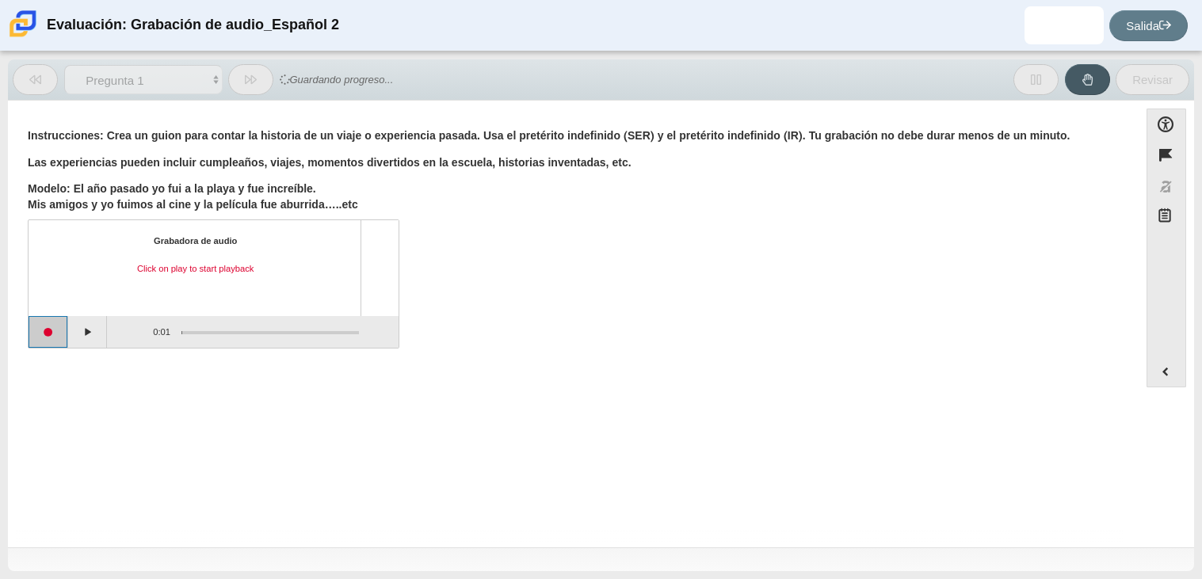
click at [35, 341] on button "Start recording" at bounding box center [49, 332] width 40 height 32
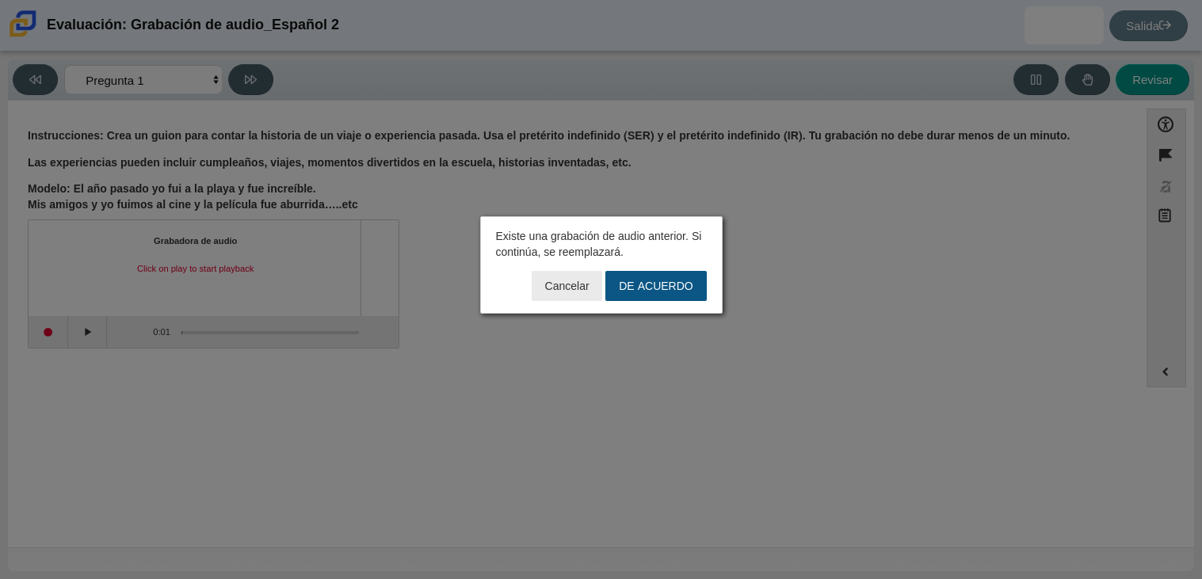
click at [681, 286] on font "DE ACUERDO" at bounding box center [656, 286] width 74 height 14
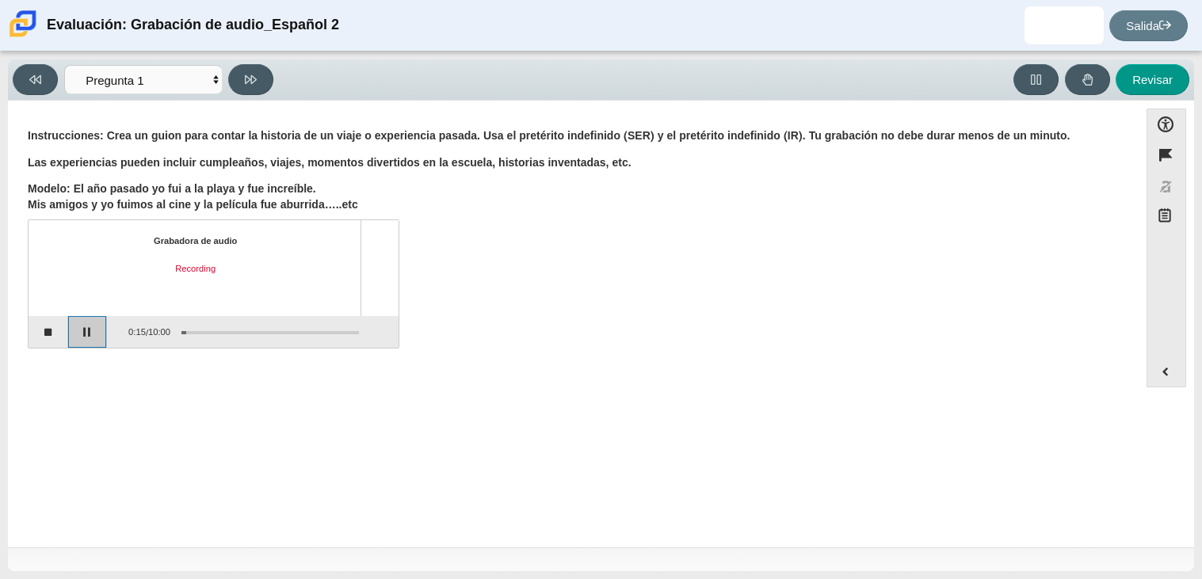
click at [94, 334] on button "Pause" at bounding box center [88, 332] width 40 height 32
click at [50, 336] on button "Stop recording" at bounding box center [49, 332] width 40 height 32
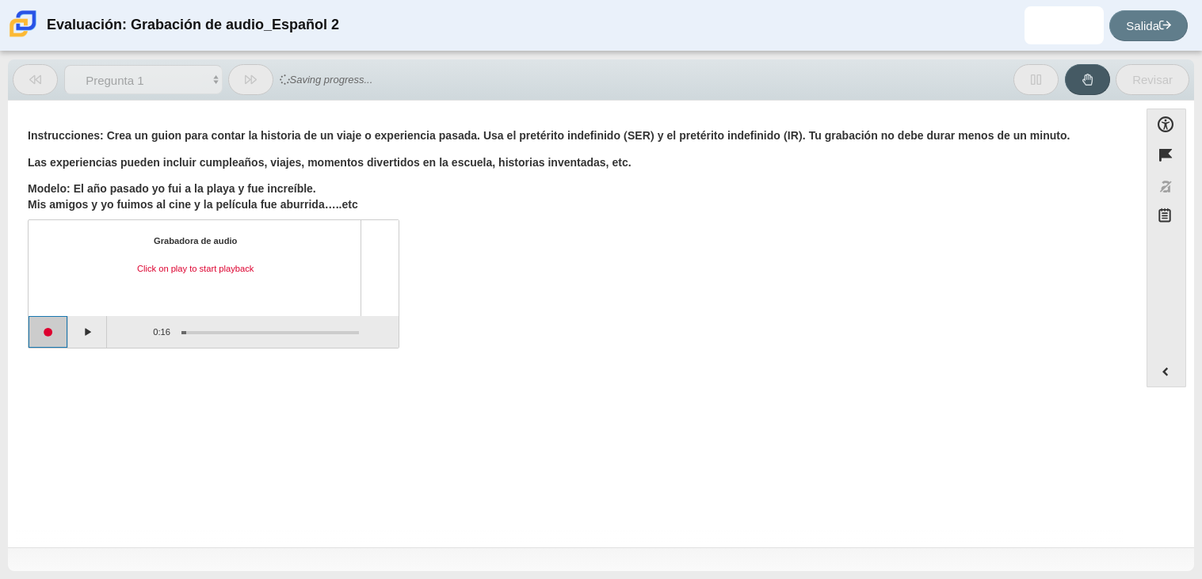
click at [50, 336] on button "Start recording" at bounding box center [49, 332] width 40 height 32
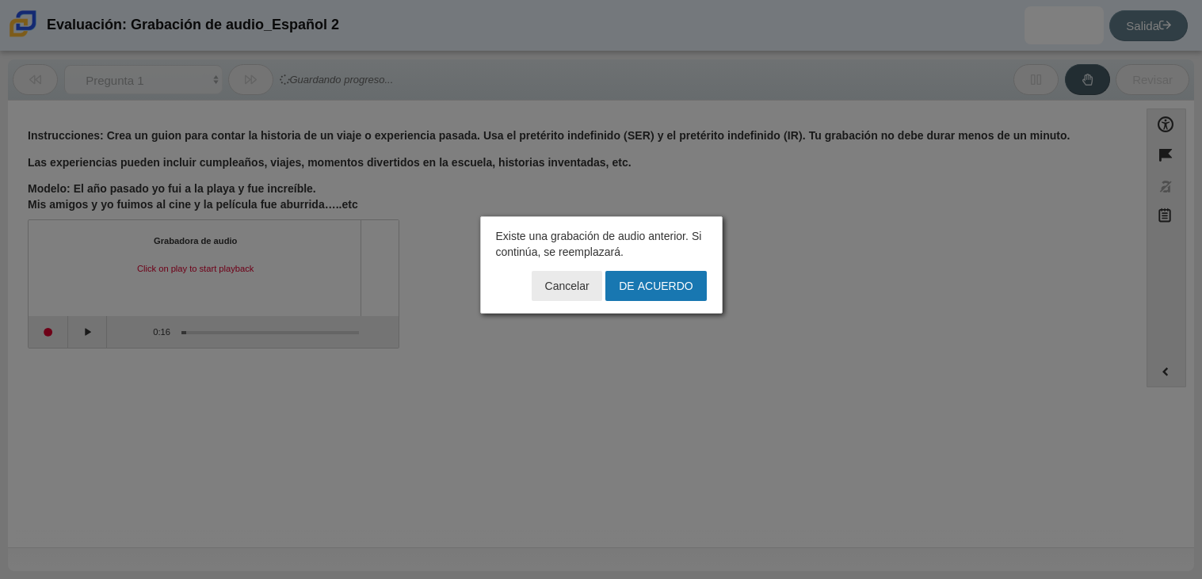
click at [123, 315] on div at bounding box center [601, 289] width 1202 height 579
click at [556, 279] on font "Cancelar" at bounding box center [567, 286] width 44 height 14
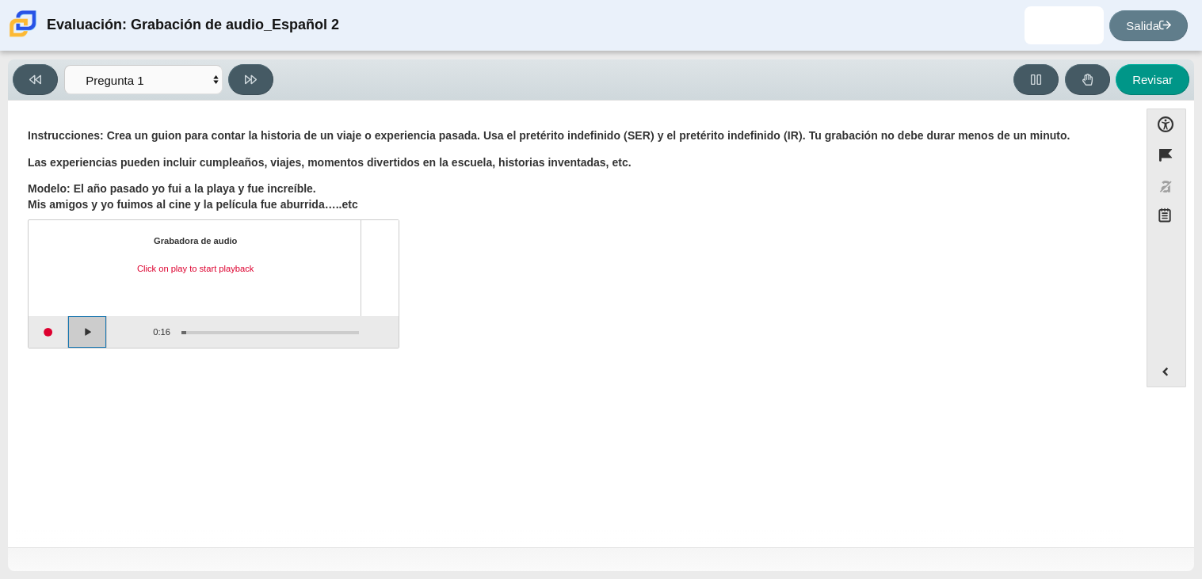
click at [94, 337] on button "Play" at bounding box center [88, 332] width 40 height 32
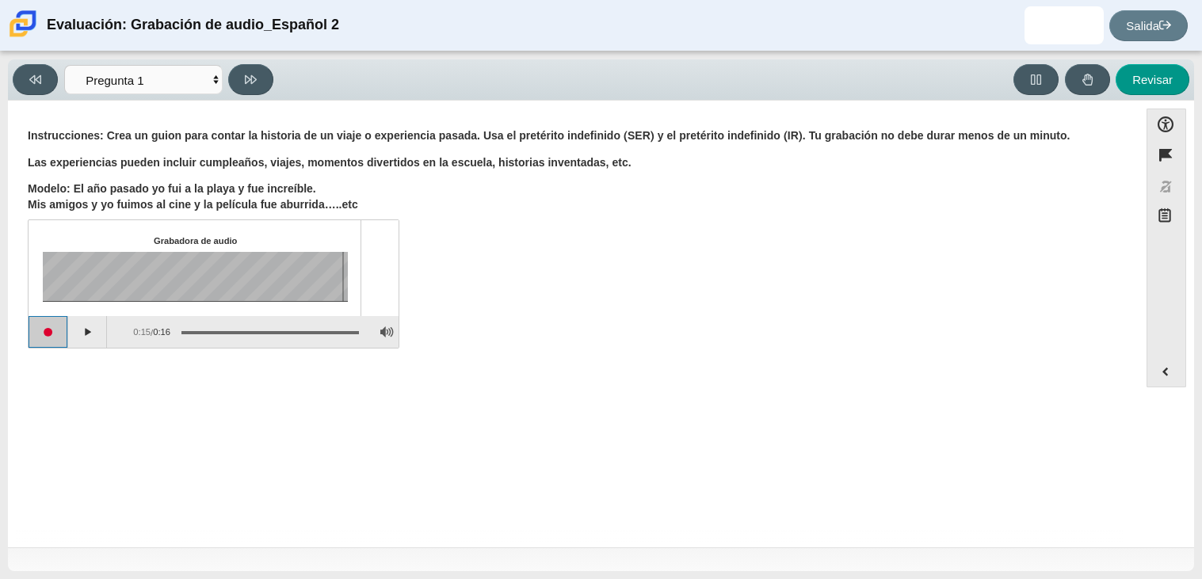
click at [63, 336] on button "Start recording" at bounding box center [49, 332] width 40 height 32
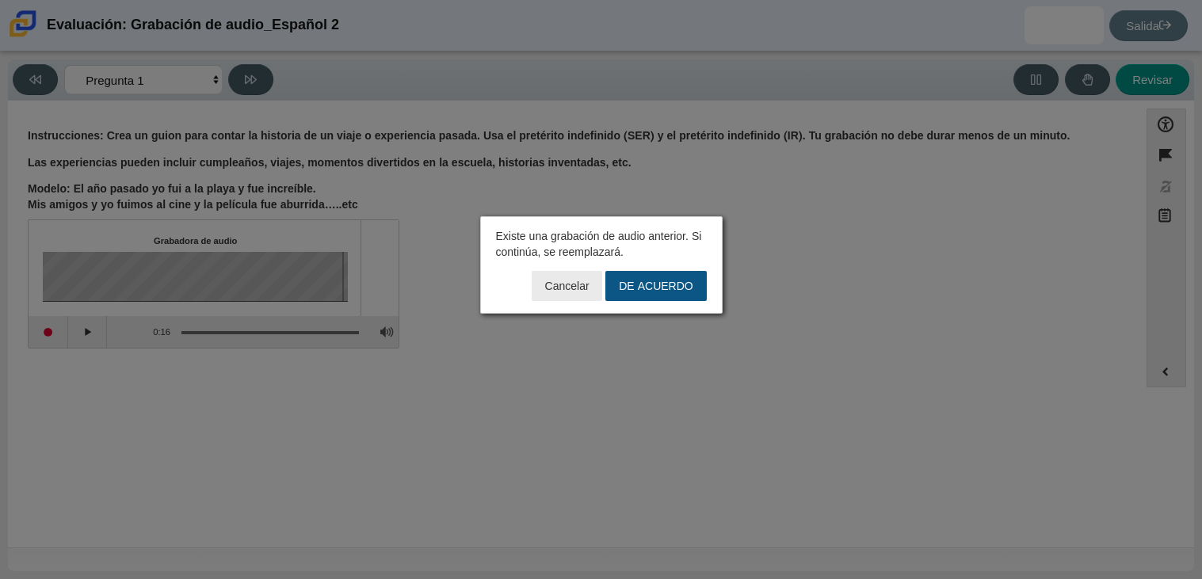
click at [661, 295] on button "DE ACUERDO" at bounding box center [656, 286] width 101 height 30
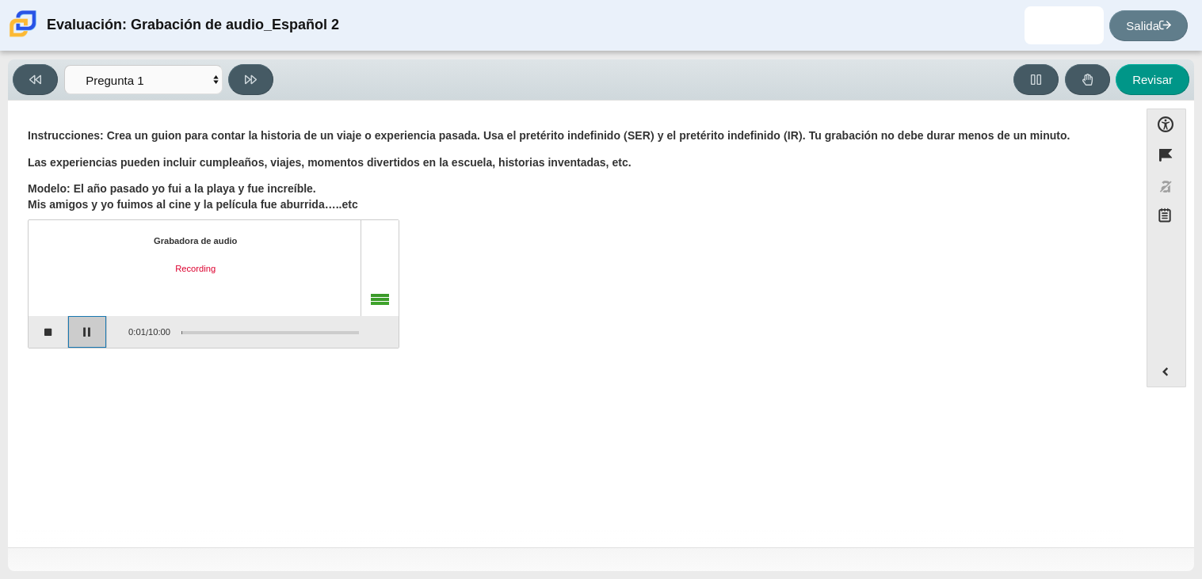
click at [97, 321] on button "Pause" at bounding box center [88, 332] width 40 height 32
click at [95, 324] on button "Continue recording" at bounding box center [88, 332] width 40 height 32
click at [94, 324] on button "Pause" at bounding box center [88, 332] width 40 height 32
click at [61, 330] on button "Stop recording" at bounding box center [49, 332] width 40 height 32
